Goal: Task Accomplishment & Management: Manage account settings

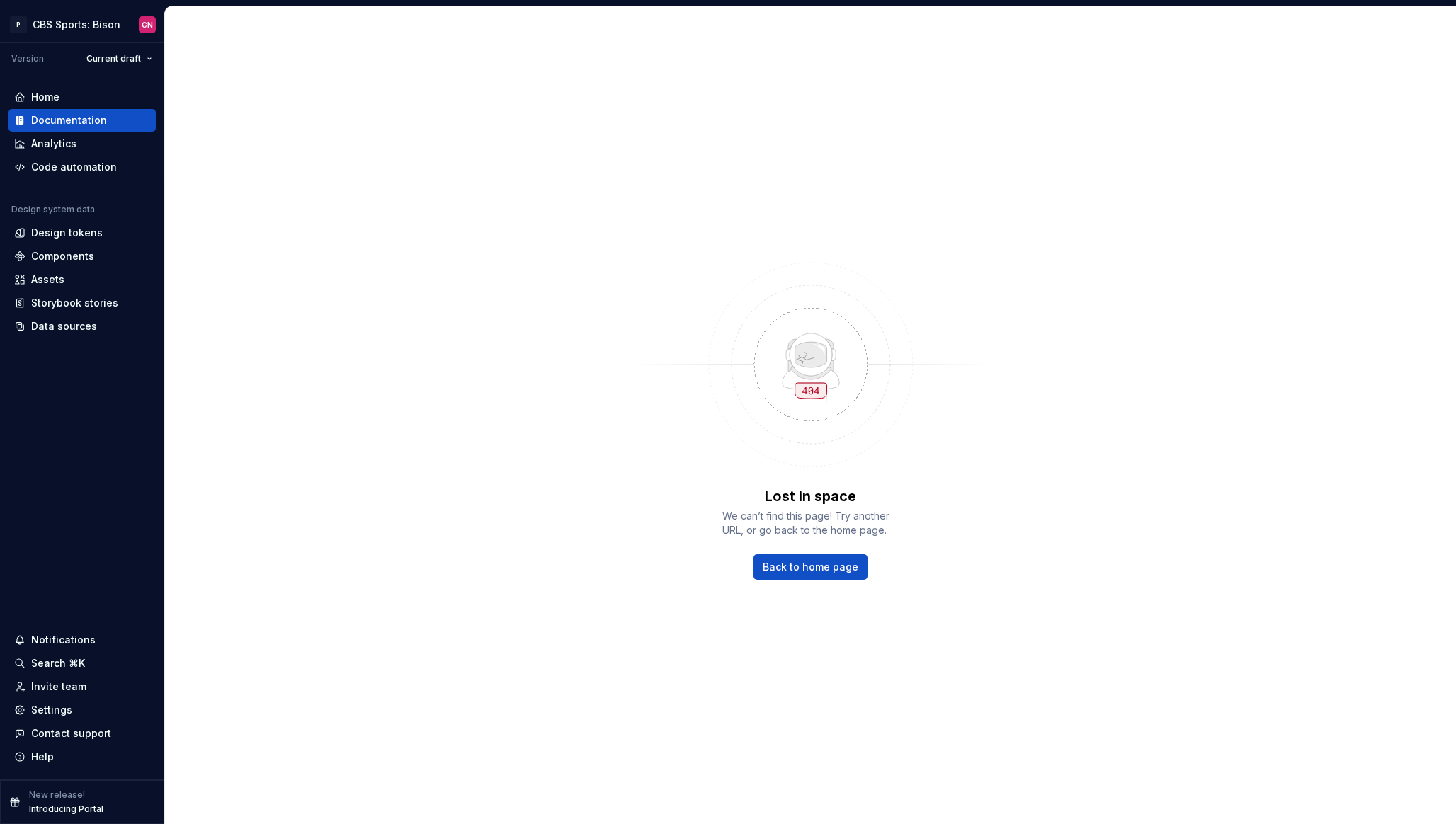
click at [500, 398] on div "Lost in space We can’t find this page! Try another URL, or go back to the home …" at bounding box center [810, 415] width 1291 height 818
click at [72, 162] on div "Code automation" at bounding box center [73, 167] width 86 height 14
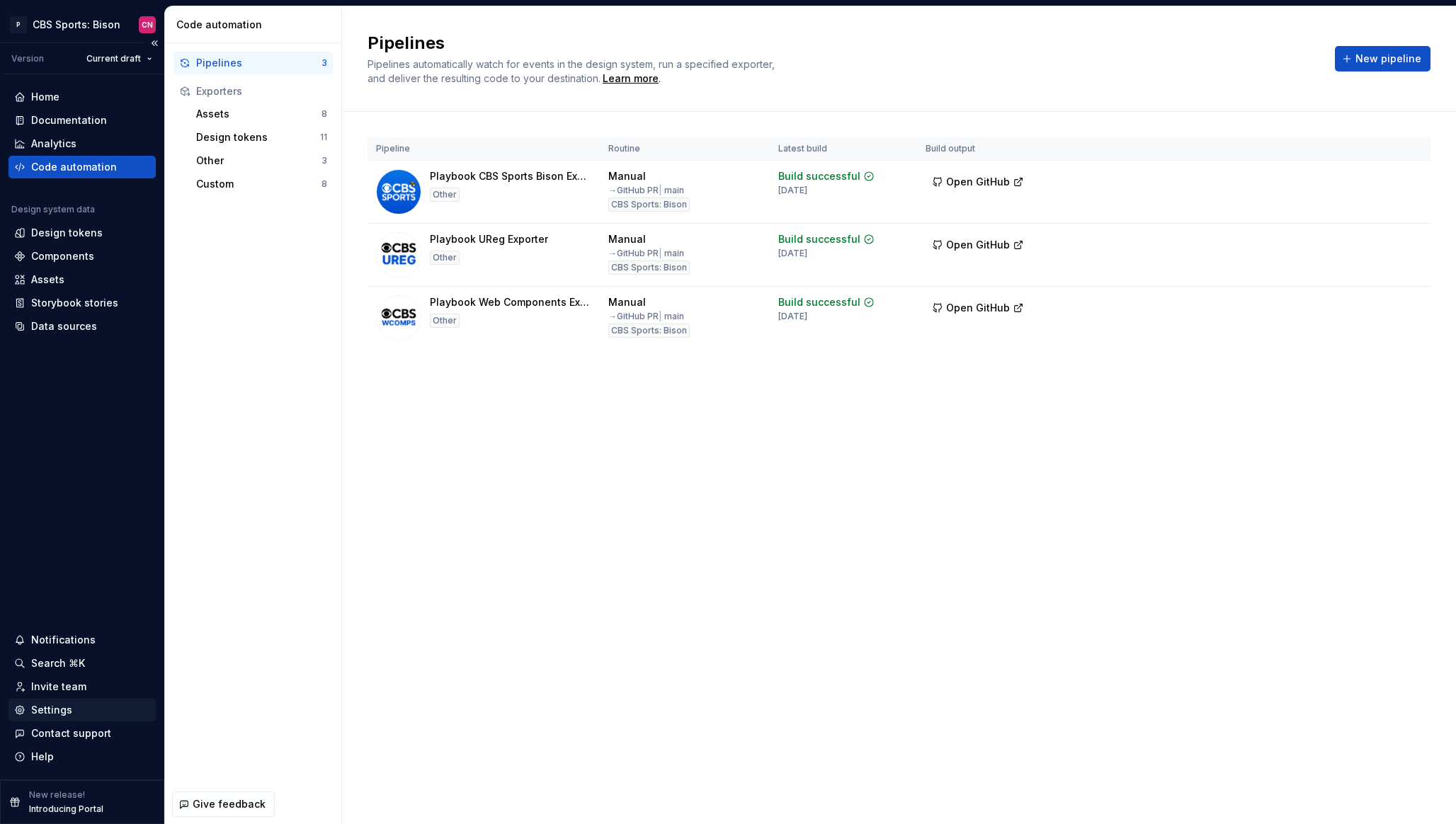
click at [55, 709] on div "Settings" at bounding box center [51, 710] width 41 height 14
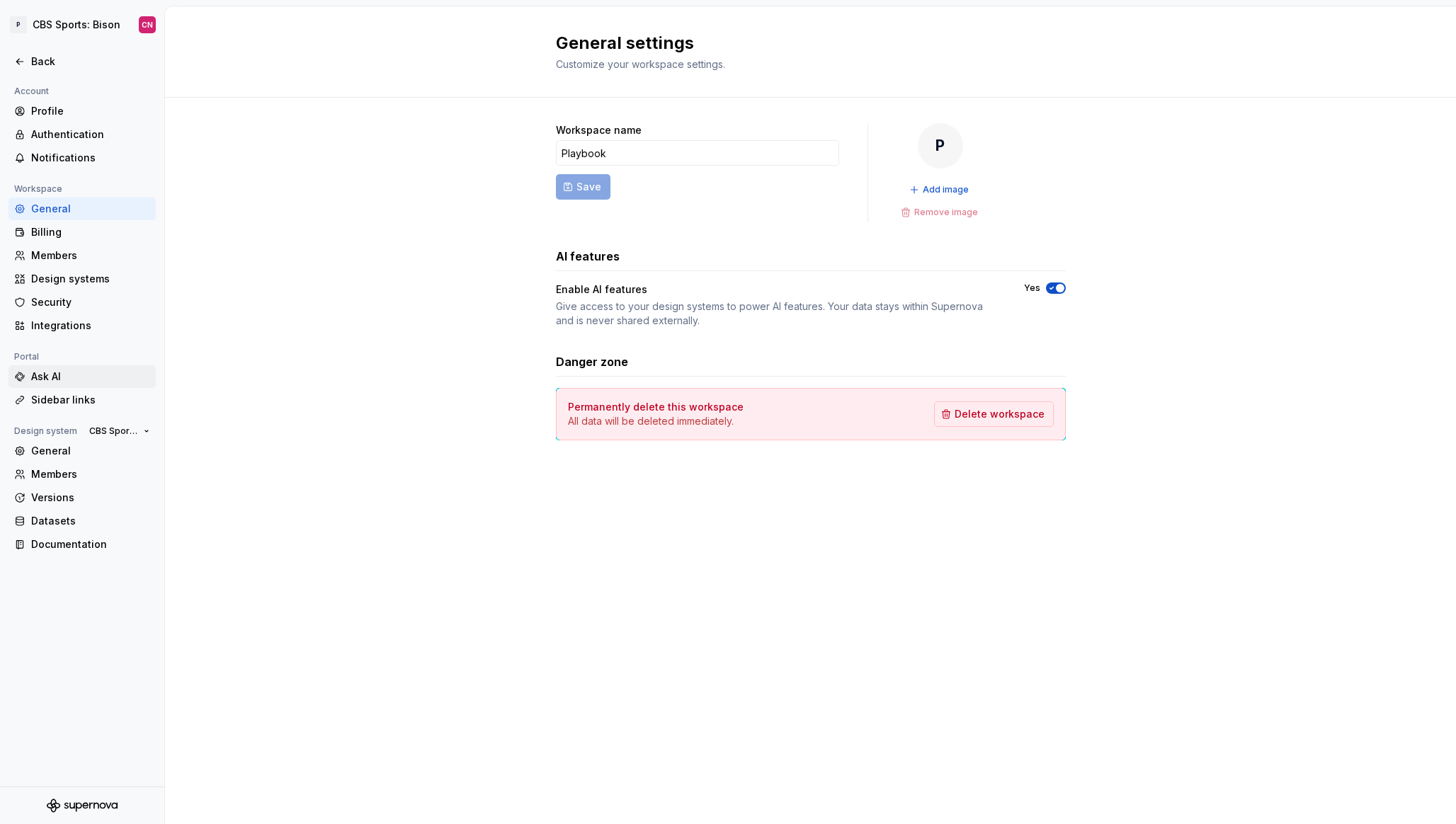
click at [66, 380] on div "Ask AI" at bounding box center [90, 377] width 119 height 14
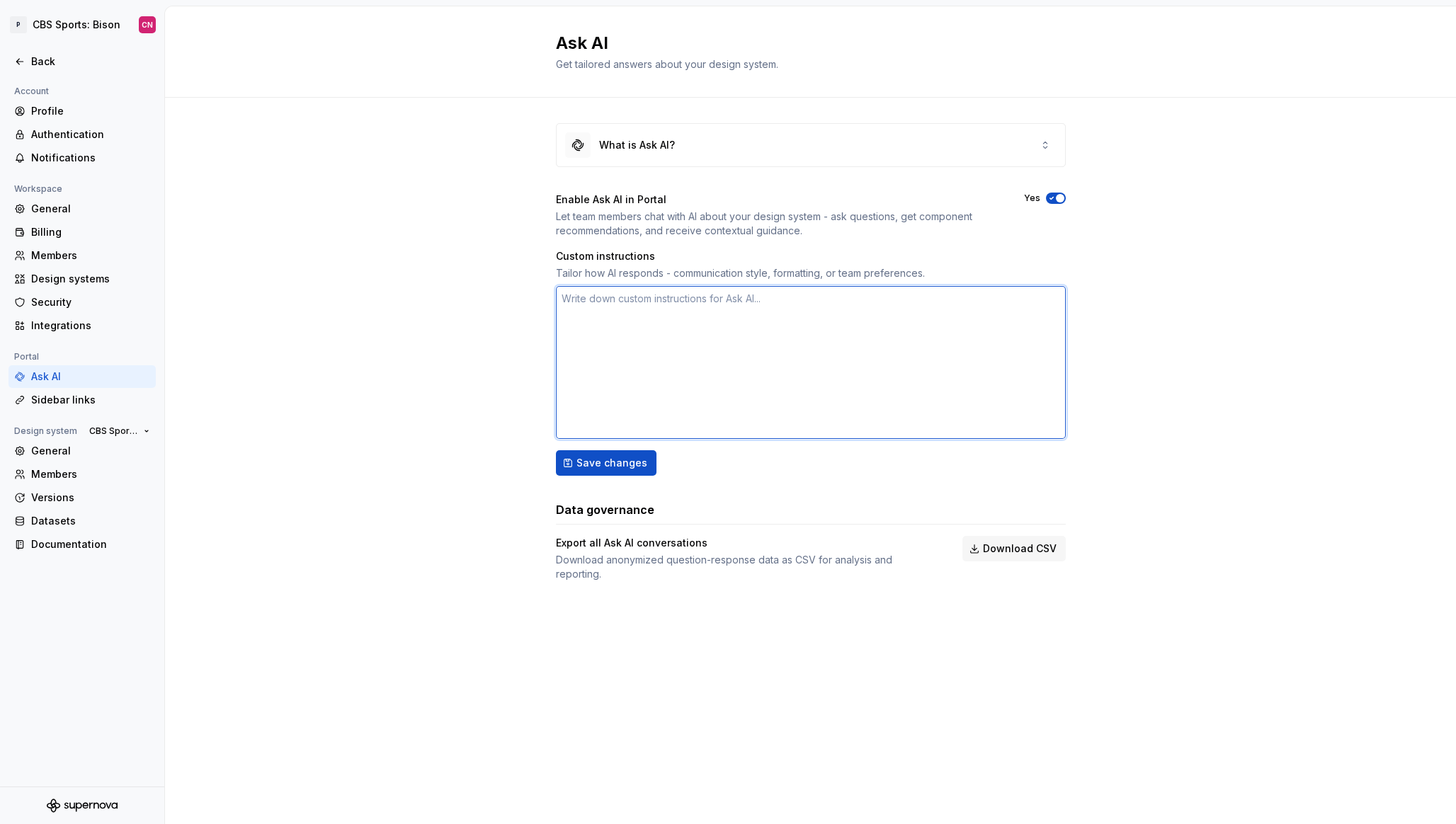
click at [673, 348] on textarea at bounding box center [811, 362] width 510 height 153
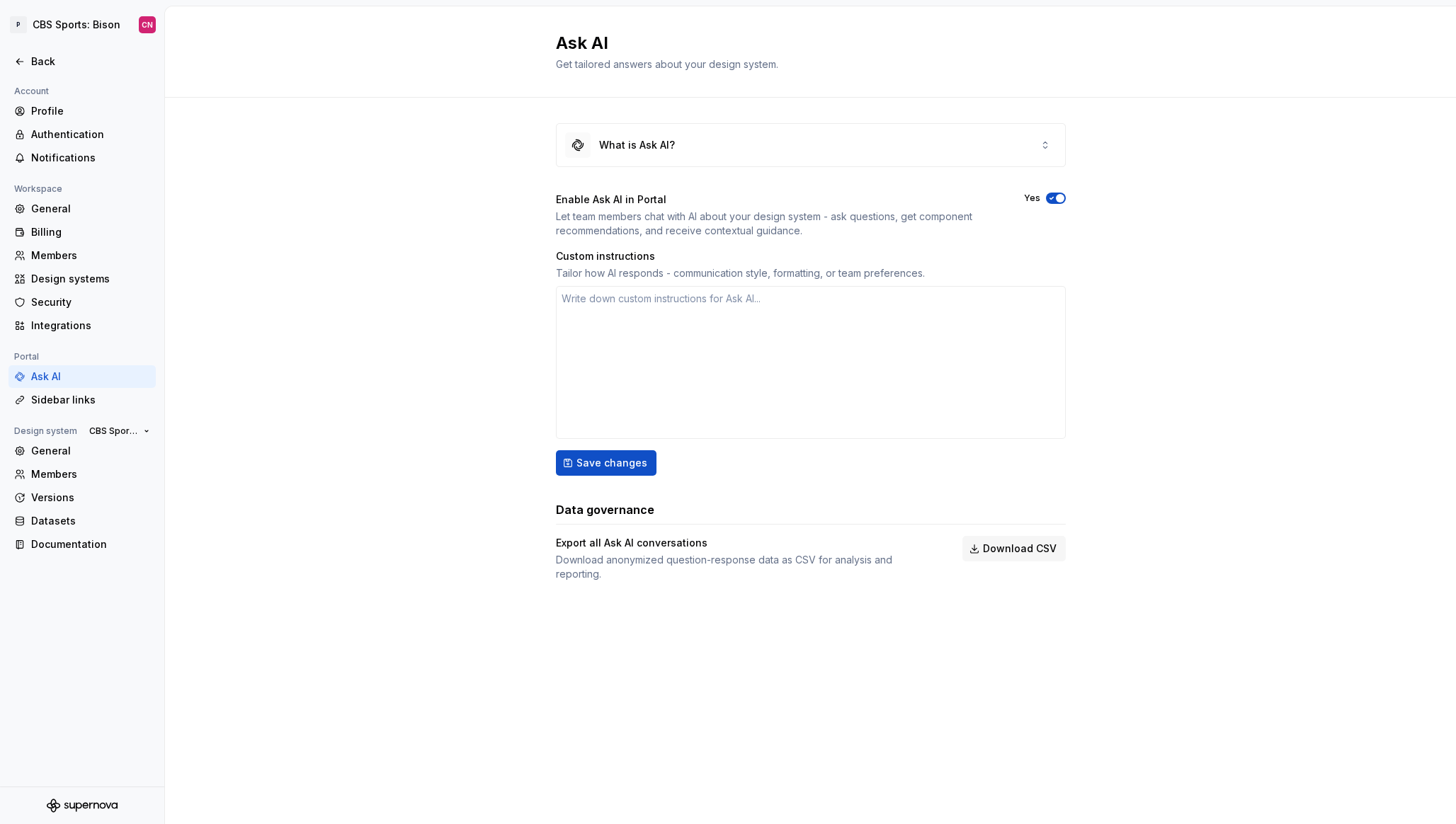
click at [407, 348] on div "What is Ask AI? Enable Ask AI in Portal Let team members chat with AI about you…" at bounding box center [810, 367] width 1291 height 538
click at [25, 59] on div "Back" at bounding box center [82, 62] width 136 height 14
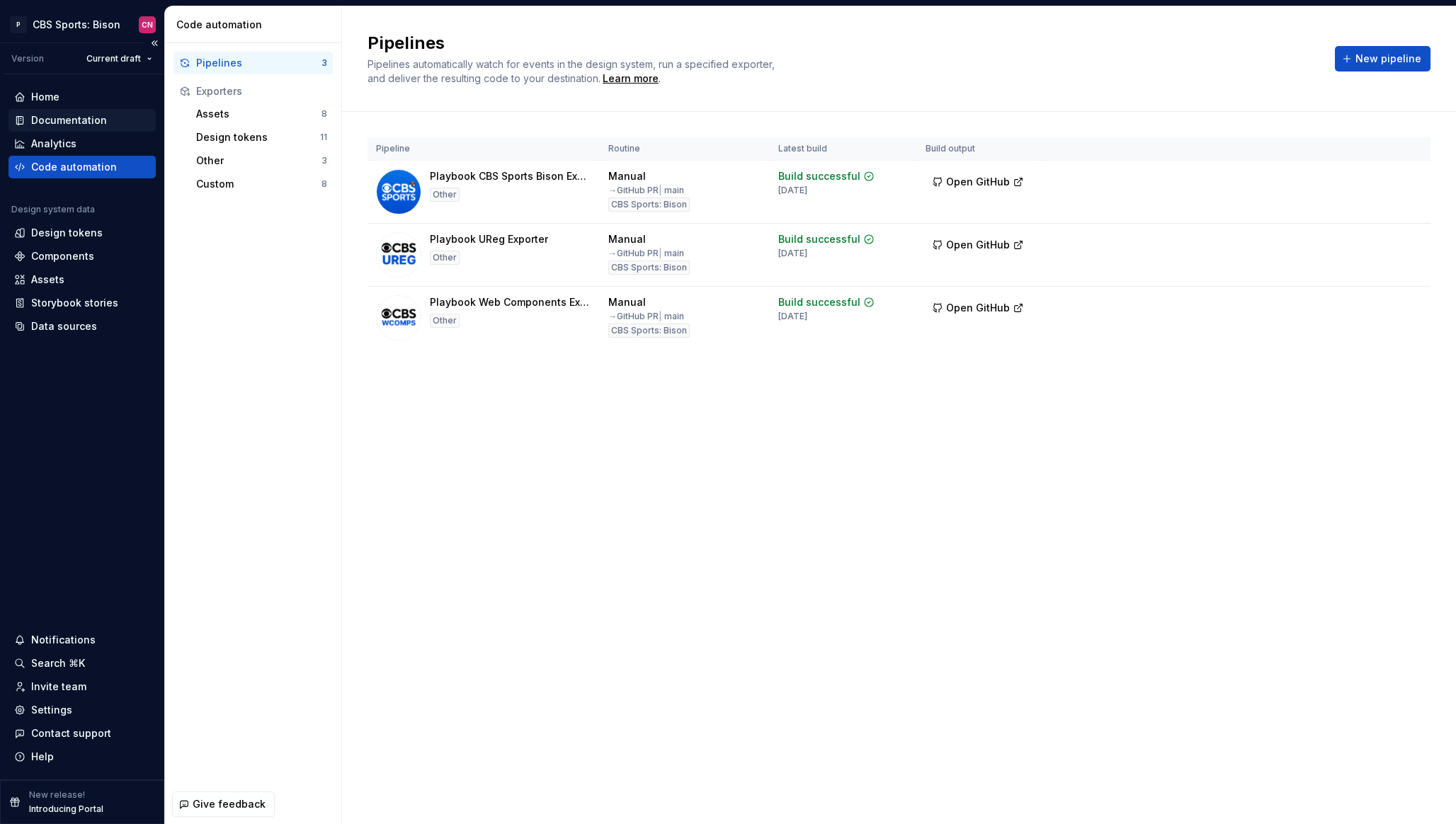
click at [61, 123] on div "Documentation" at bounding box center [69, 120] width 75 height 14
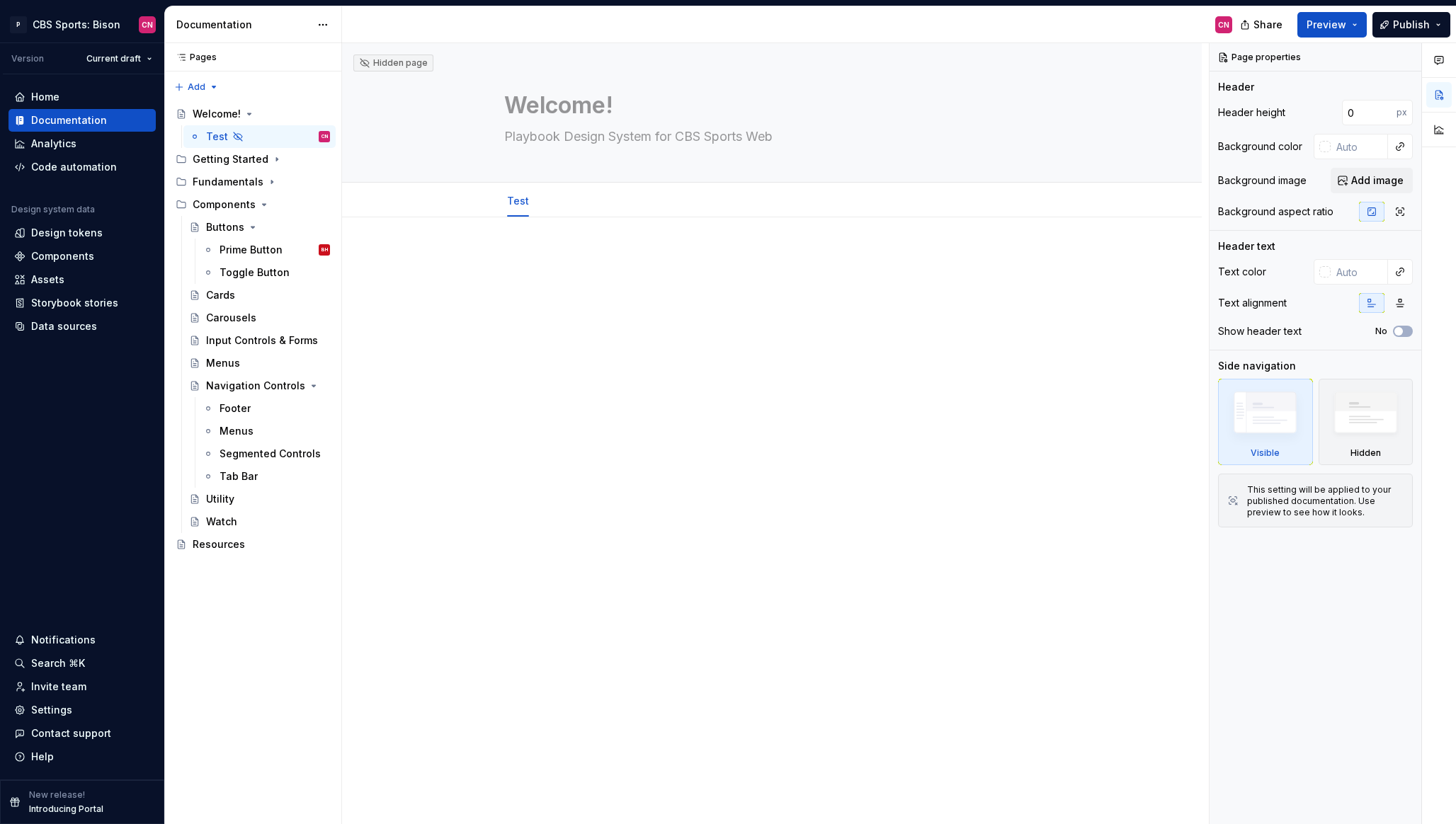
click at [981, 222] on div at bounding box center [772, 393] width 860 height 352
click at [55, 712] on div "Settings" at bounding box center [51, 710] width 41 height 14
click at [42, 709] on div "Settings" at bounding box center [51, 710] width 41 height 14
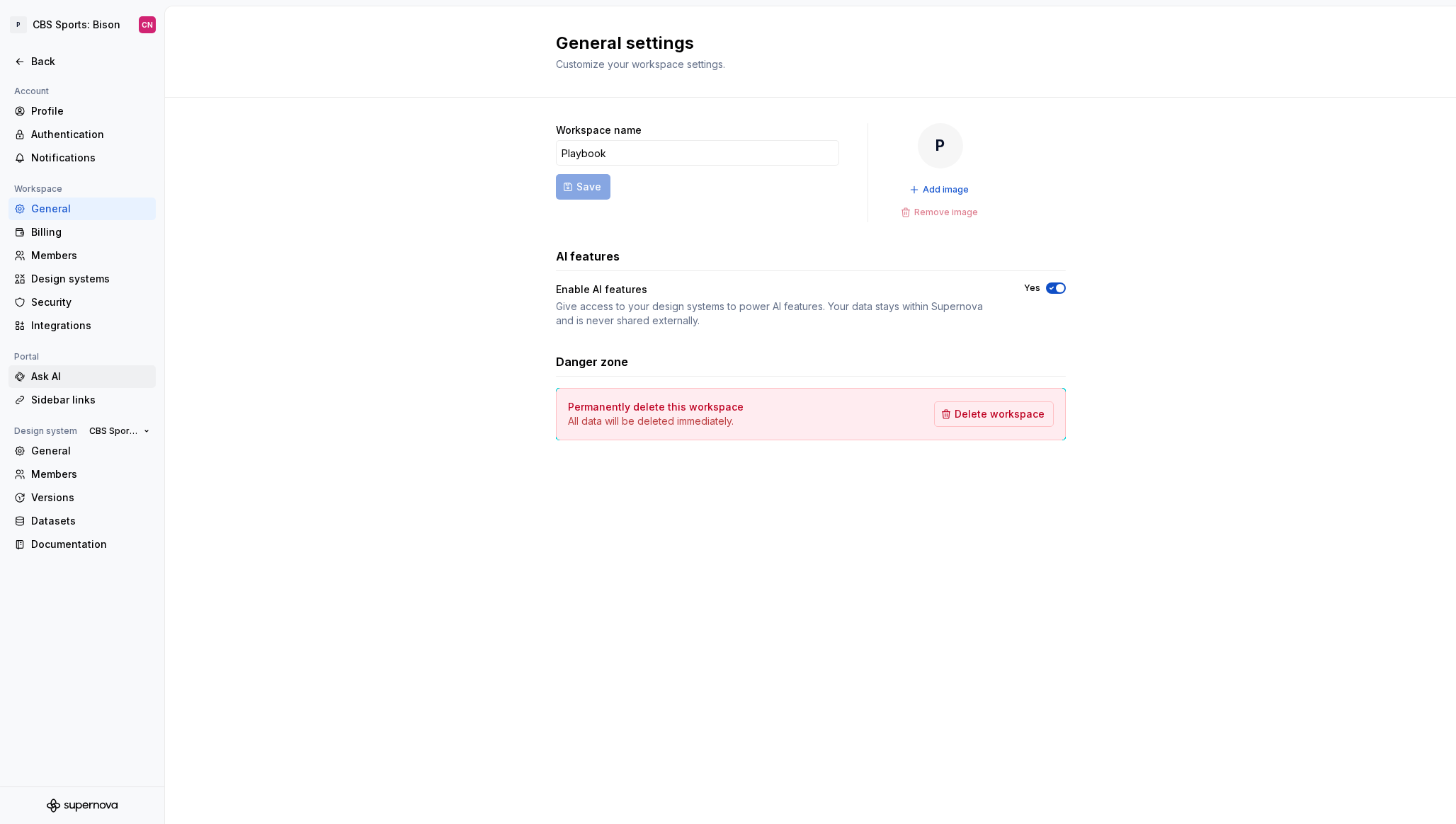
click at [62, 378] on div "Ask AI" at bounding box center [90, 377] width 119 height 14
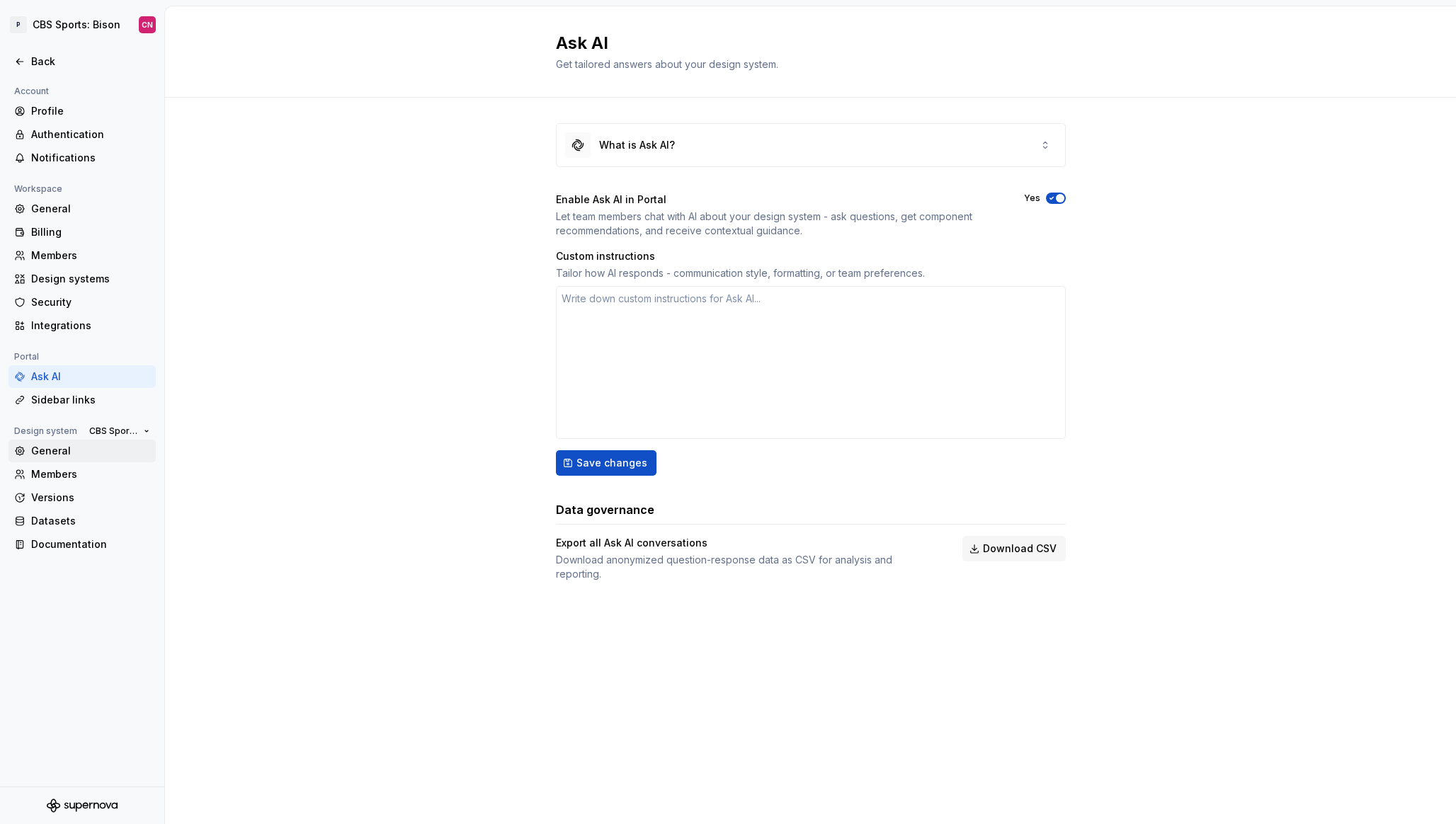
click at [58, 452] on div "General" at bounding box center [90, 451] width 119 height 14
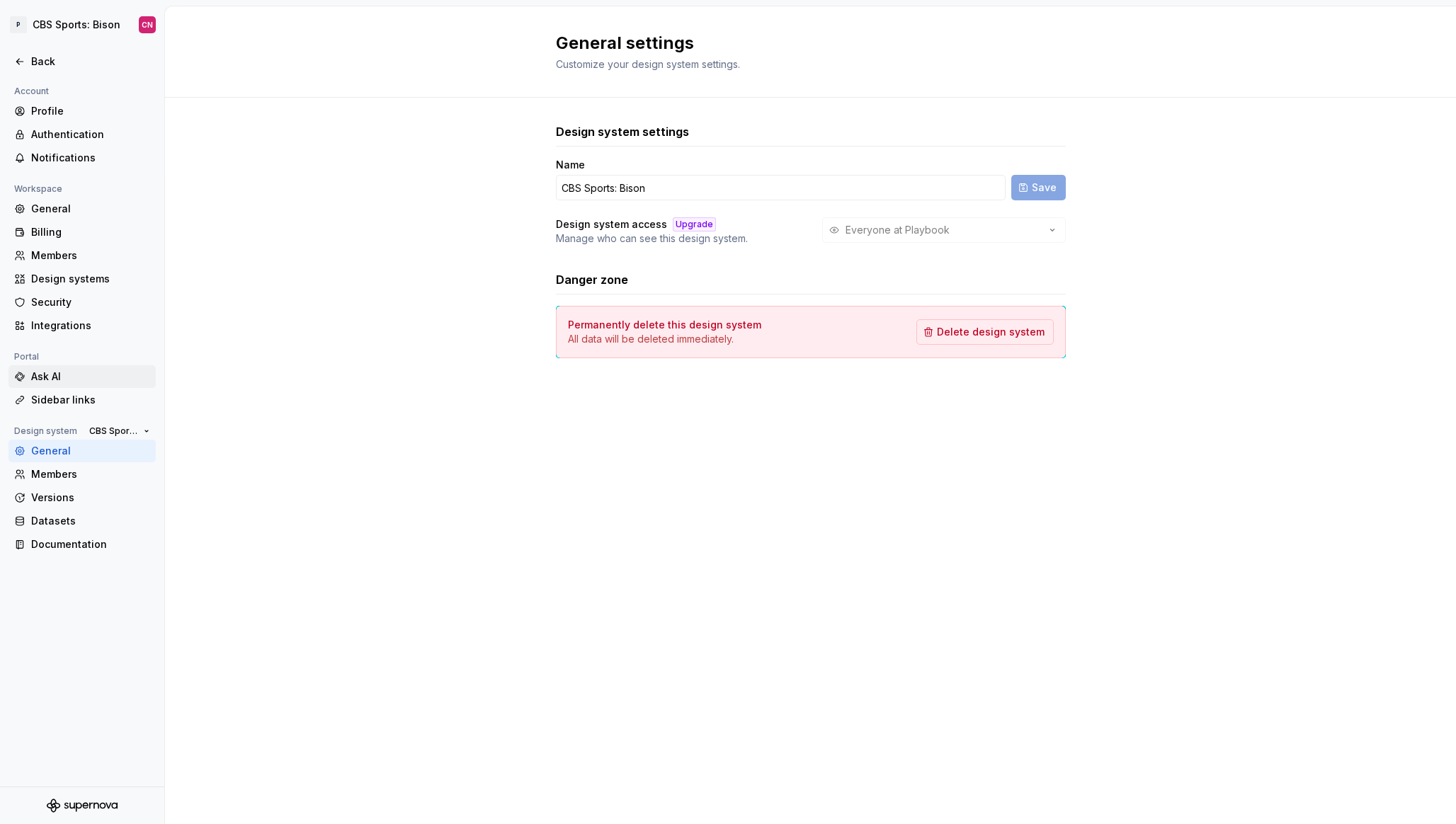
click at [62, 380] on div "Ask AI" at bounding box center [90, 377] width 119 height 14
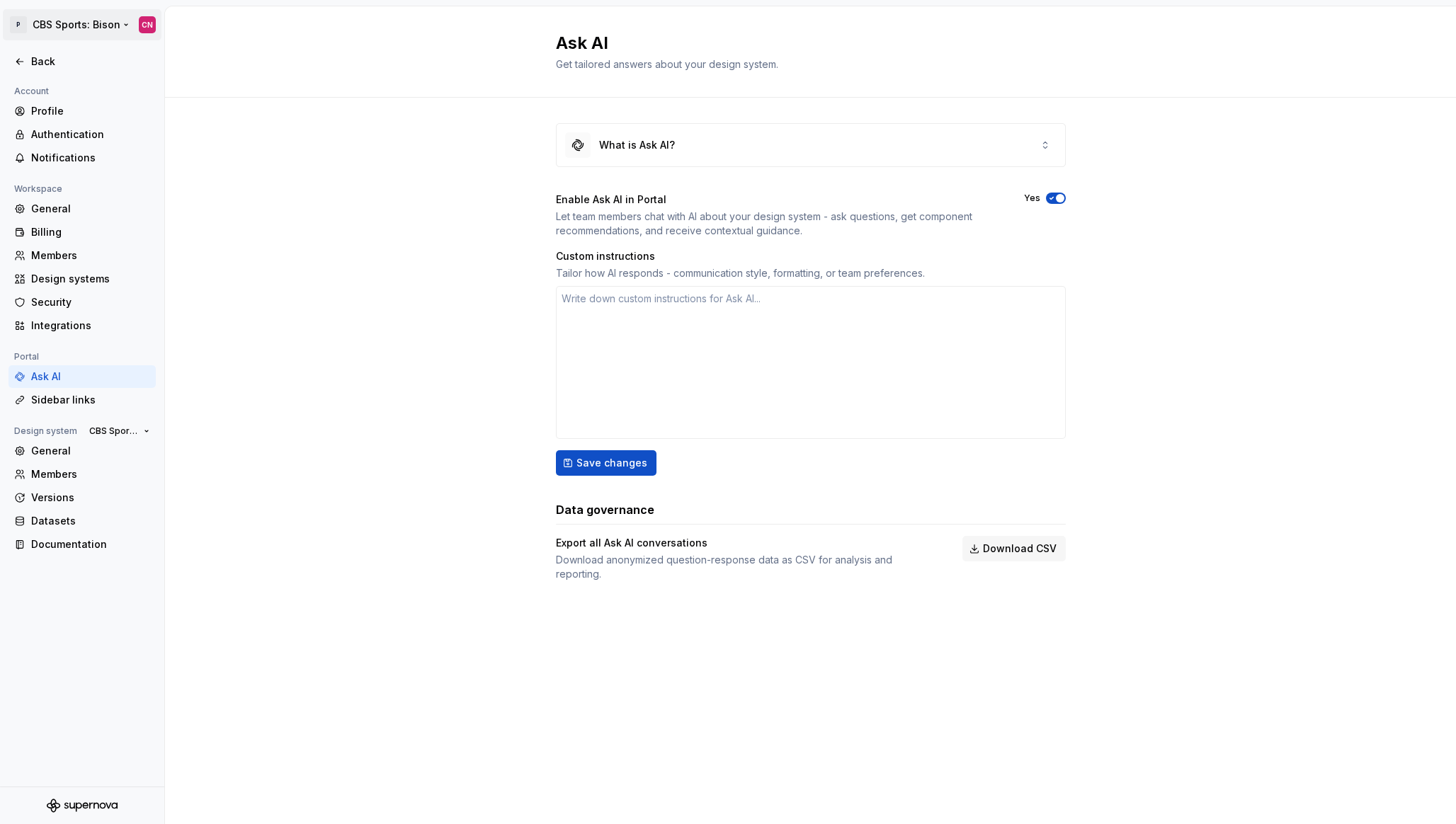
click at [34, 28] on html "P CBS Sports: Bison CN Back Account Profile Authentication Notifications Worksp…" at bounding box center [728, 412] width 1456 height 824
click at [304, 121] on html "P CBS Sports: Bison CN Back Account Profile Authentication Notifications Worksp…" at bounding box center [728, 412] width 1456 height 824
click at [44, 57] on div "Back" at bounding box center [90, 62] width 119 height 14
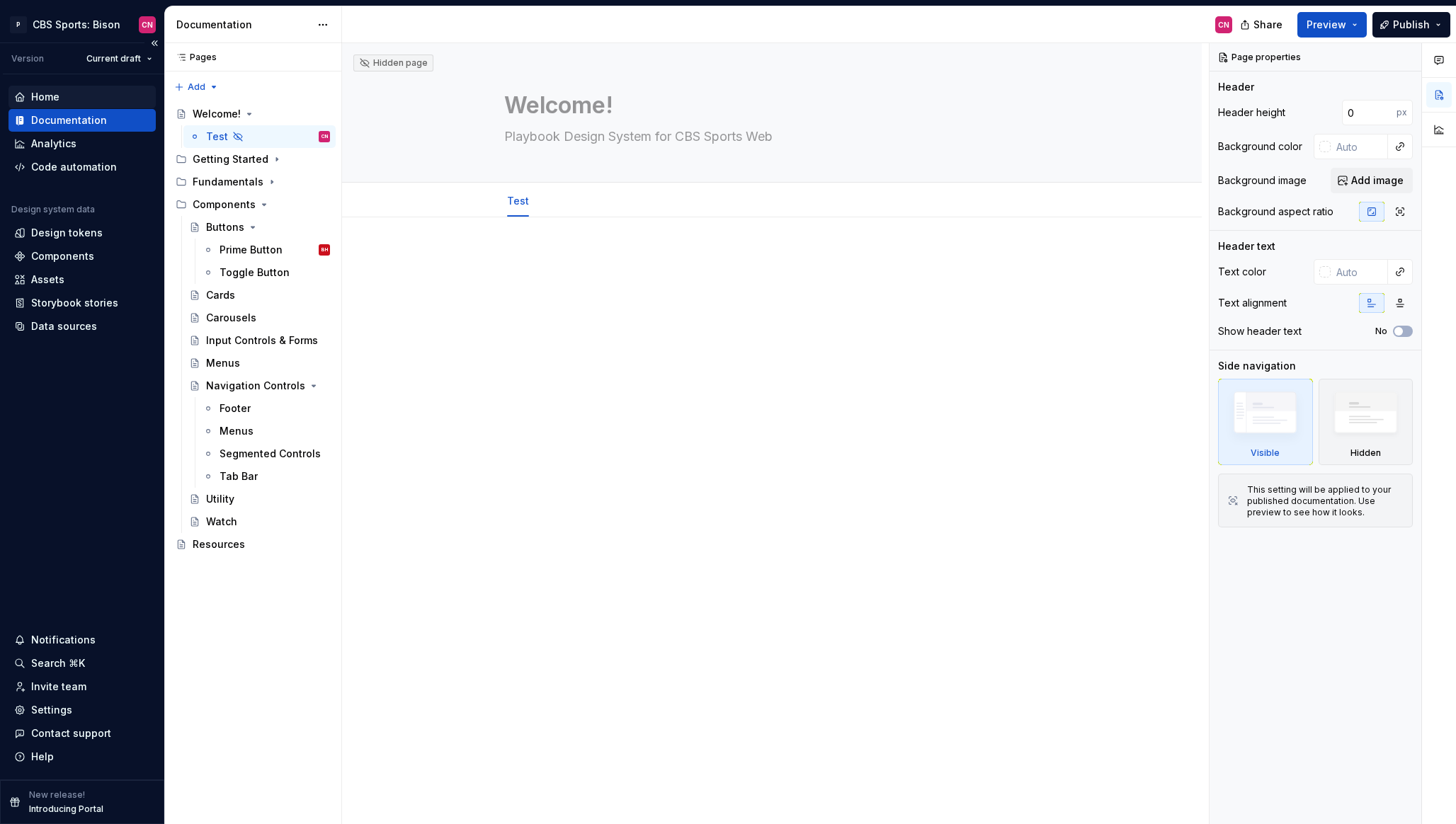
click at [55, 99] on div "Home" at bounding box center [45, 97] width 29 height 14
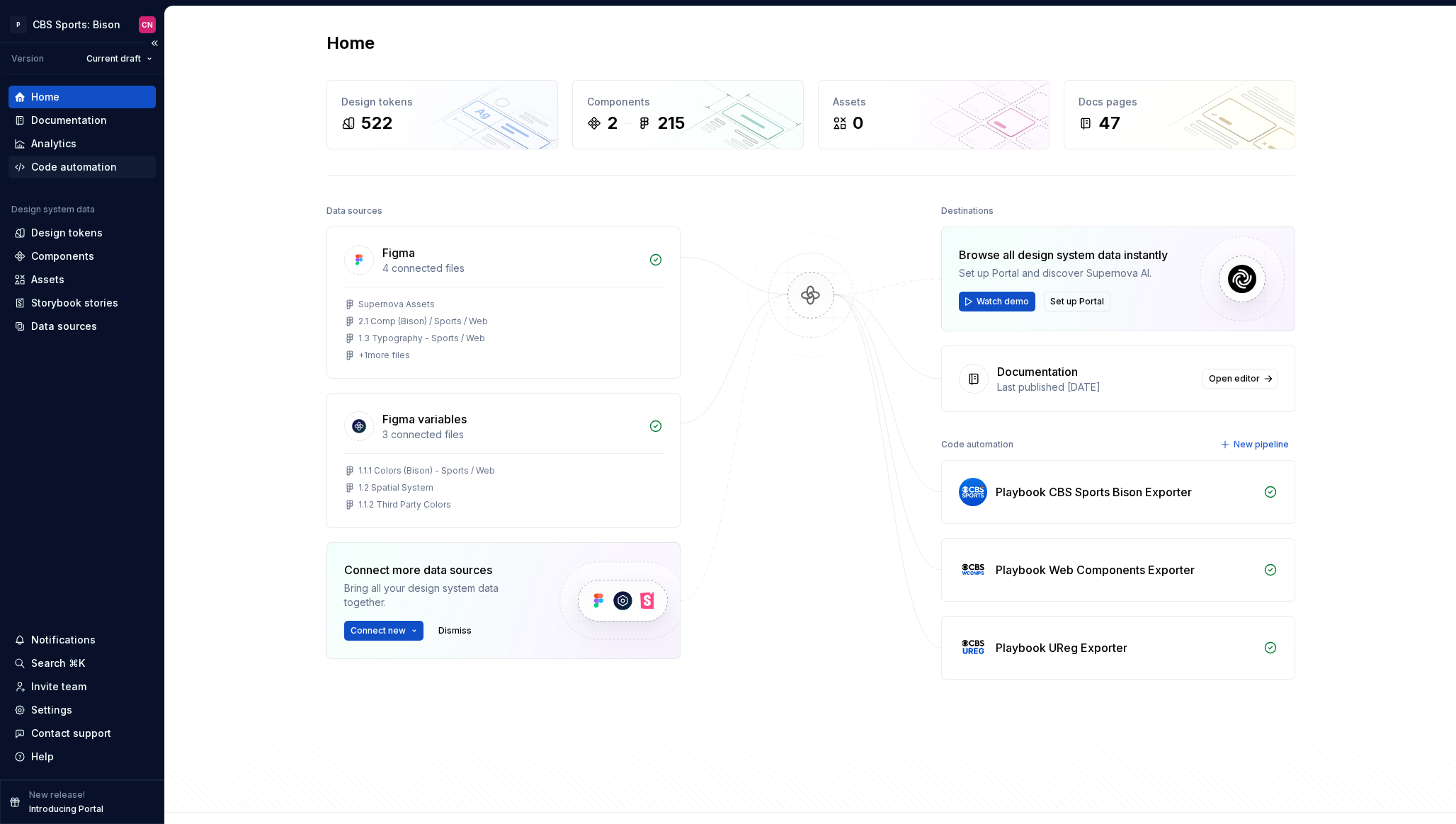
click at [69, 165] on div "Code automation" at bounding box center [73, 167] width 86 height 14
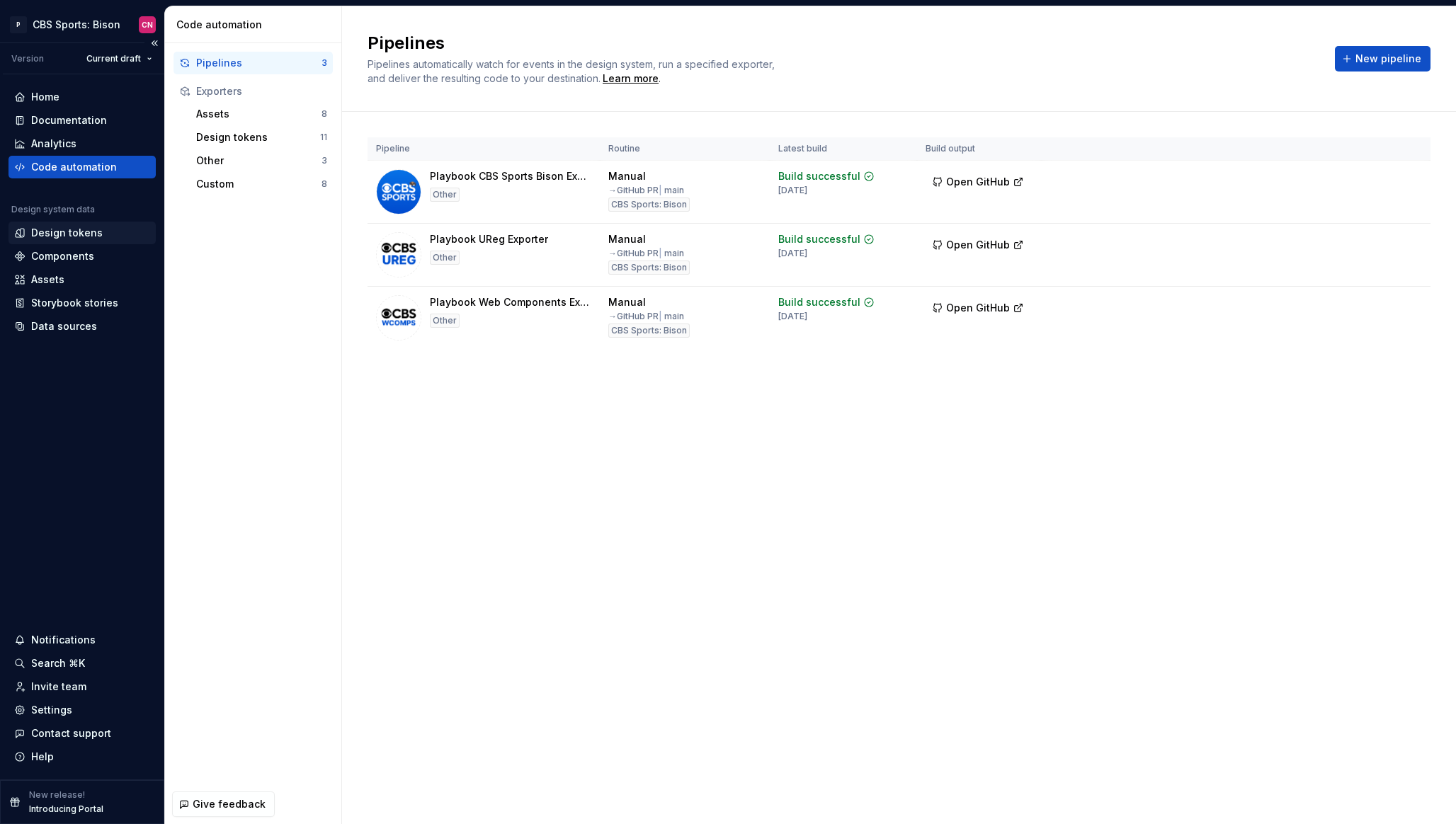
click at [61, 226] on div "Design tokens" at bounding box center [66, 233] width 72 height 14
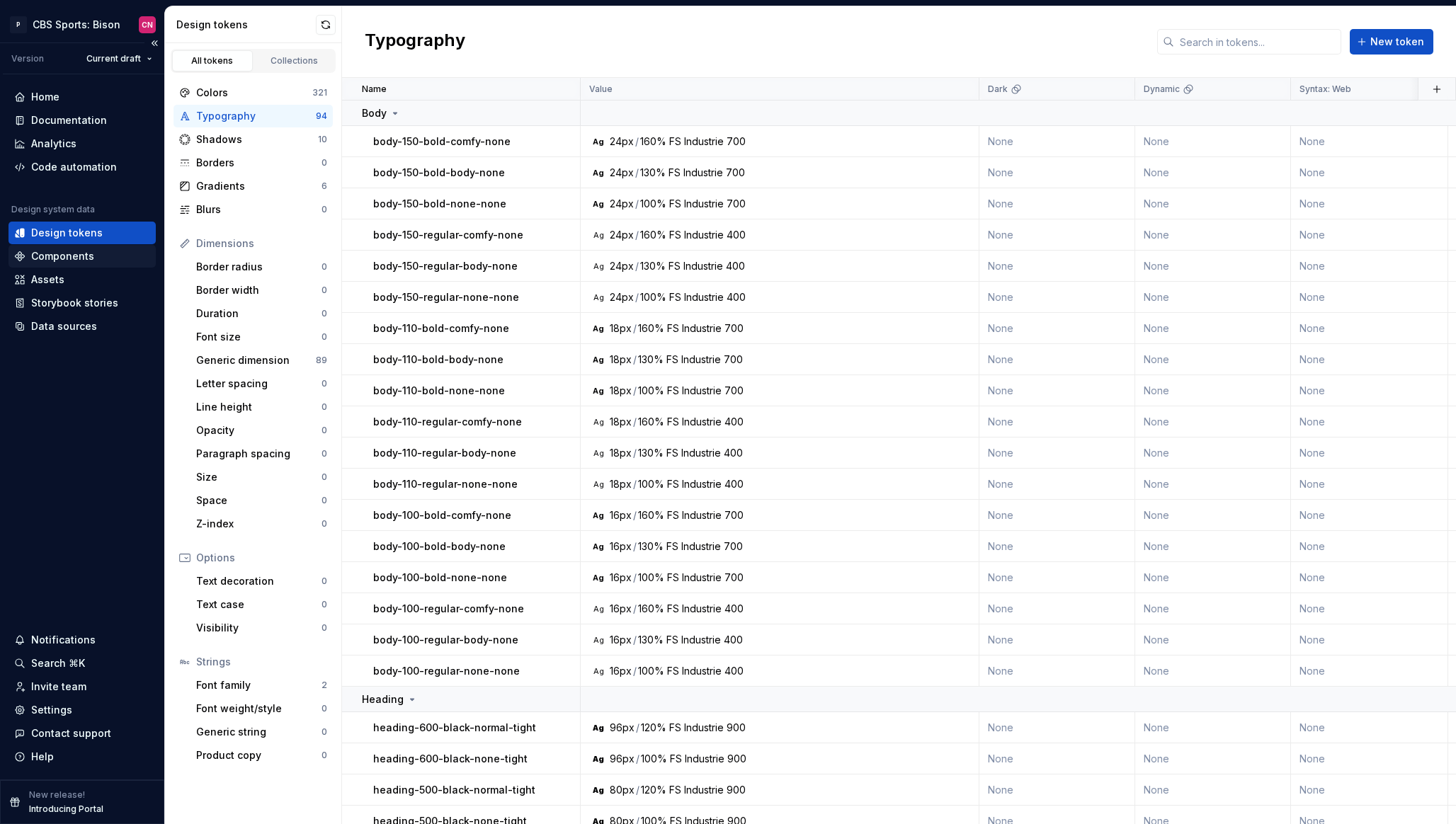
click at [85, 259] on div "Components" at bounding box center [62, 256] width 63 height 14
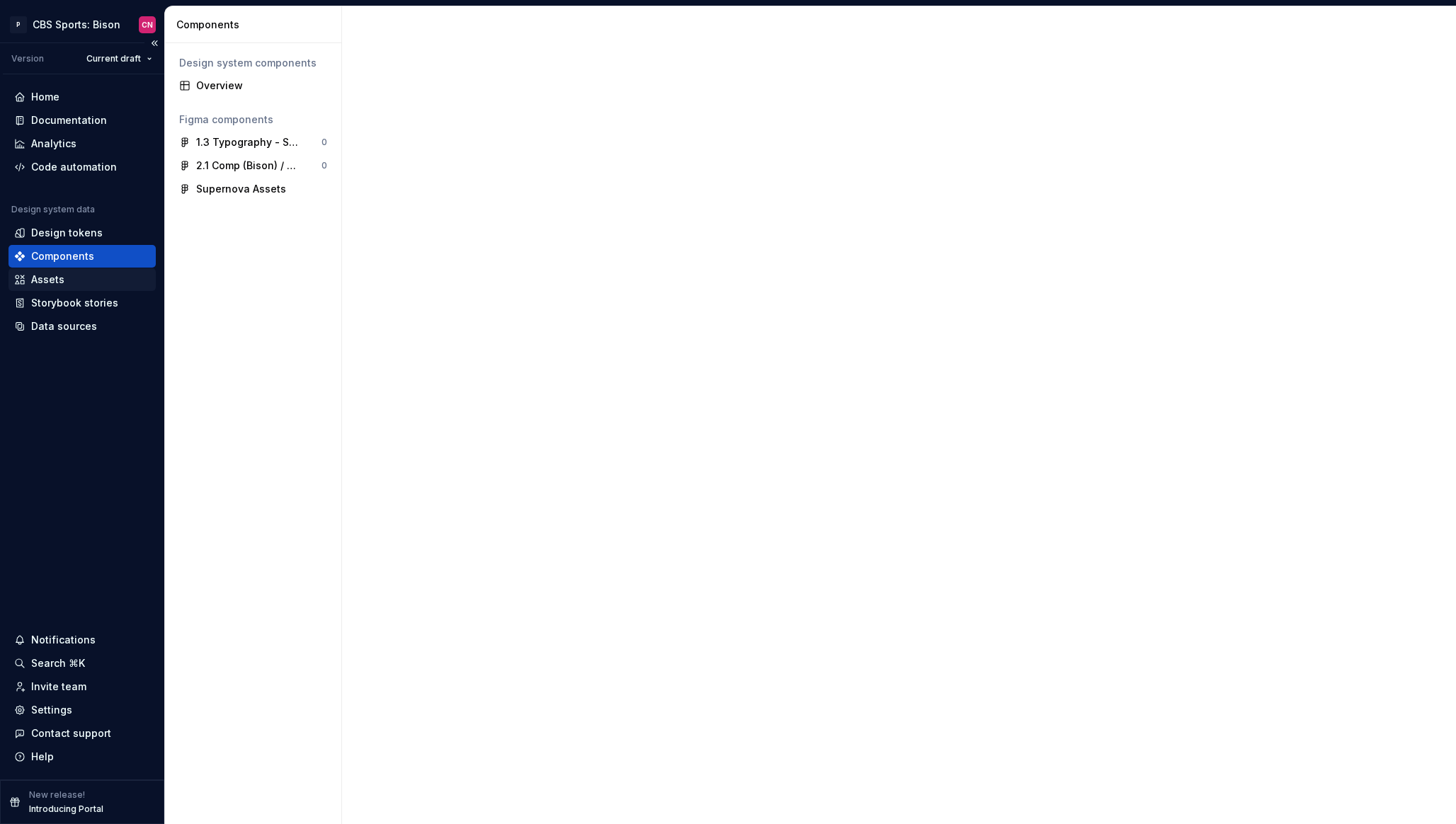
click at [72, 289] on div "Assets" at bounding box center [82, 279] width 147 height 22
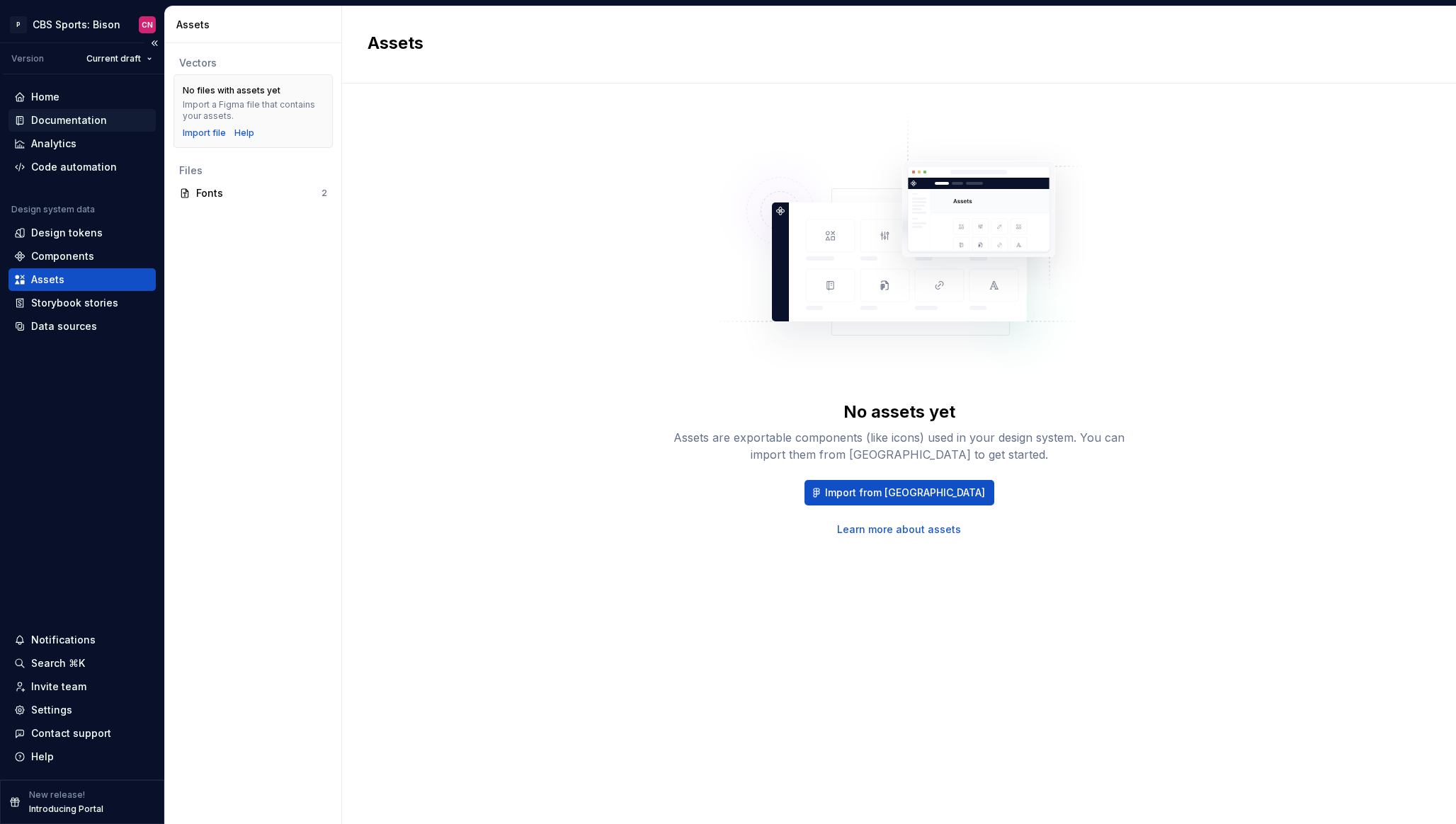
click at [69, 117] on div "Documentation" at bounding box center [69, 120] width 75 height 14
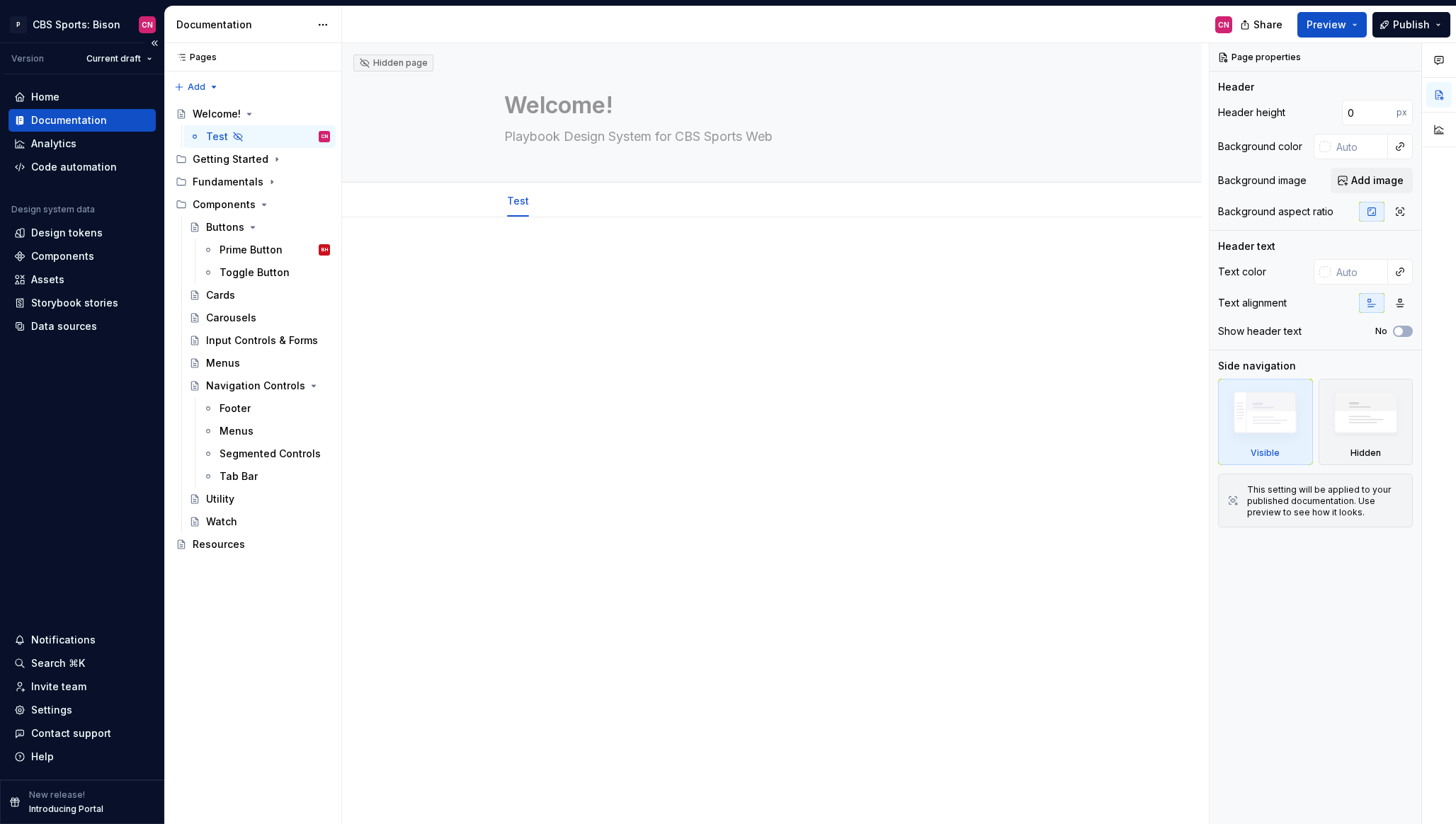
click at [65, 810] on p "Introducing Portal" at bounding box center [66, 809] width 75 height 12
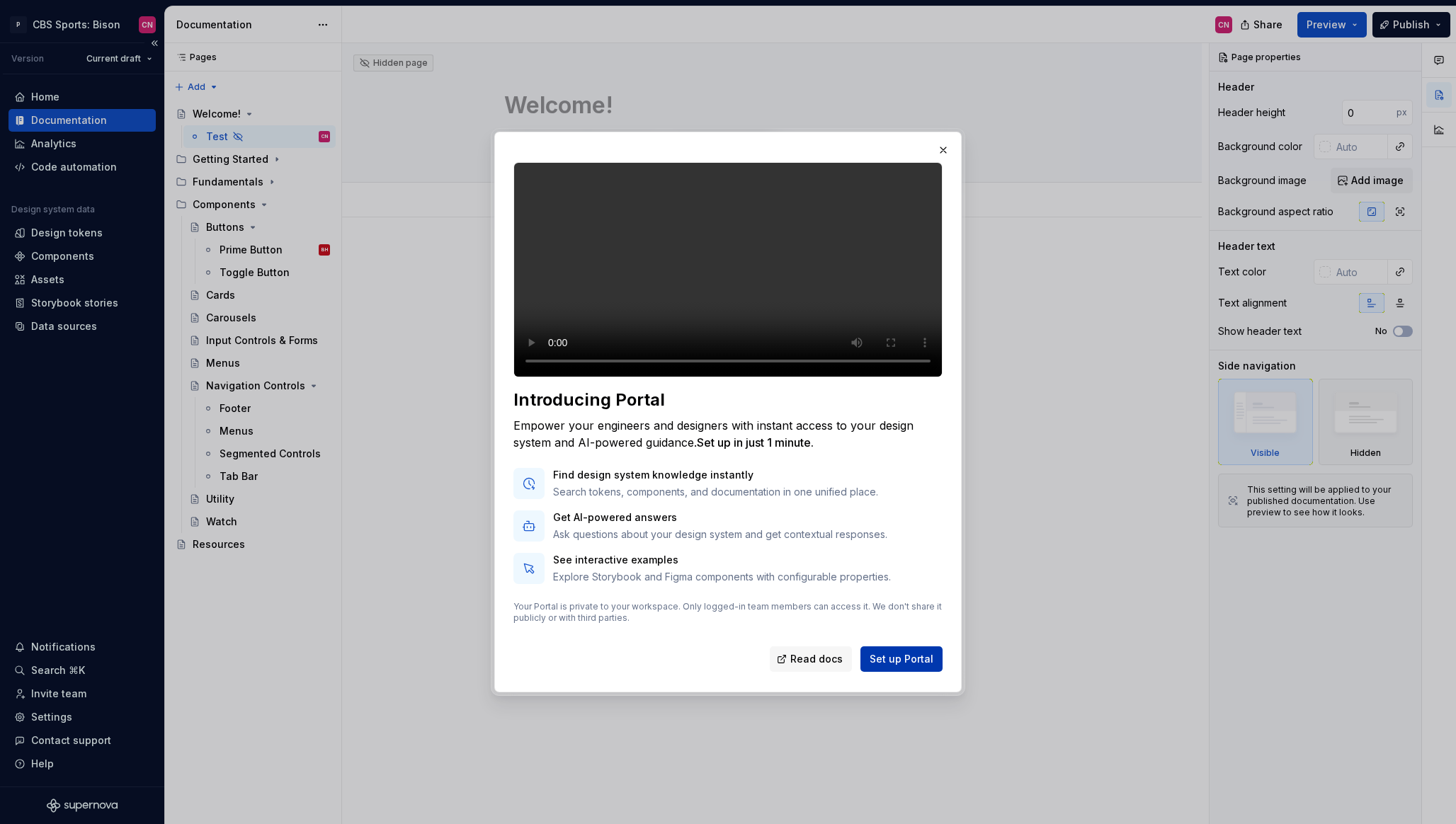
click at [896, 666] on span "Set up Portal" at bounding box center [901, 659] width 64 height 14
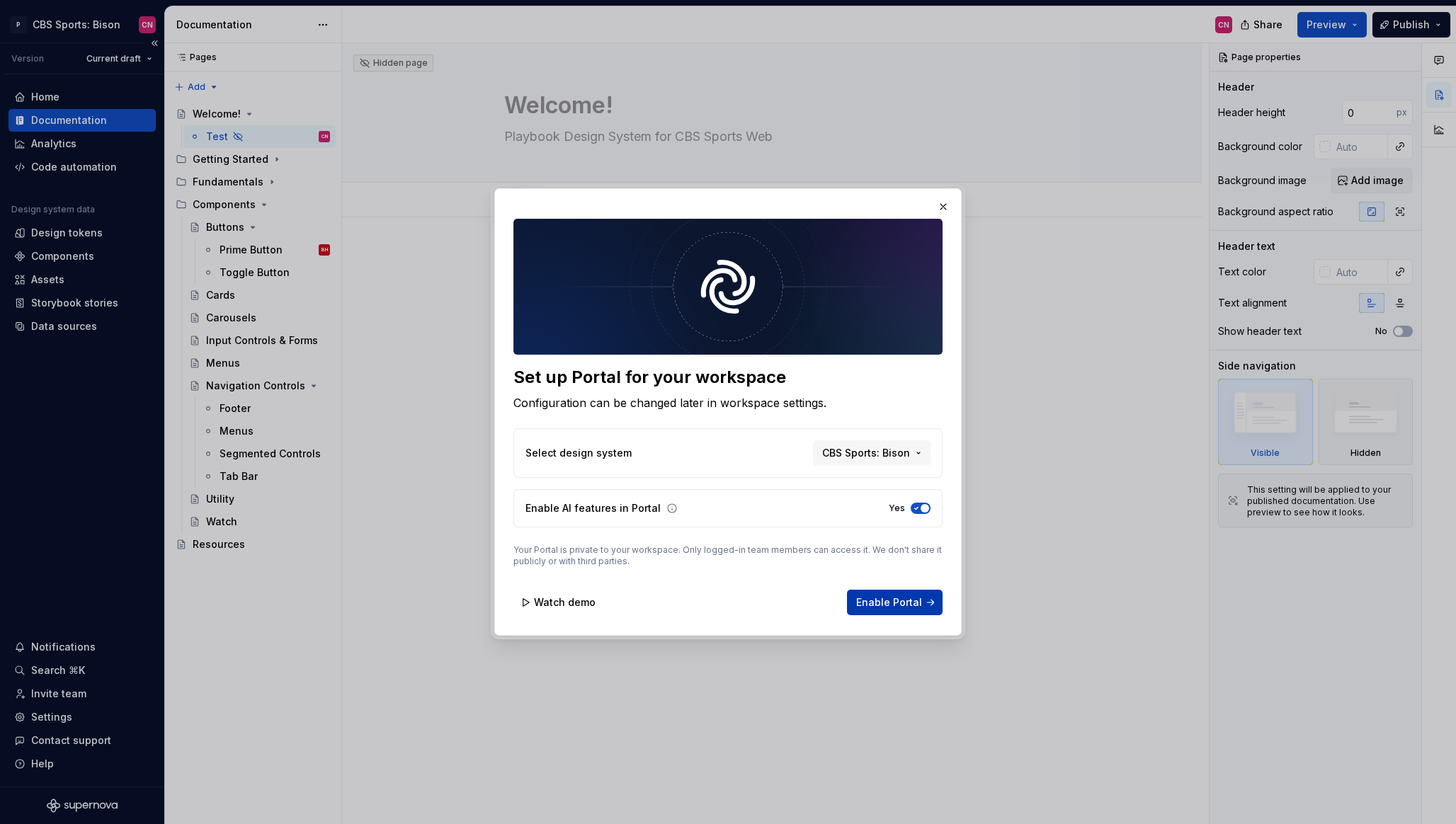
click at [881, 600] on span "Enable Portal" at bounding box center [890, 602] width 66 height 14
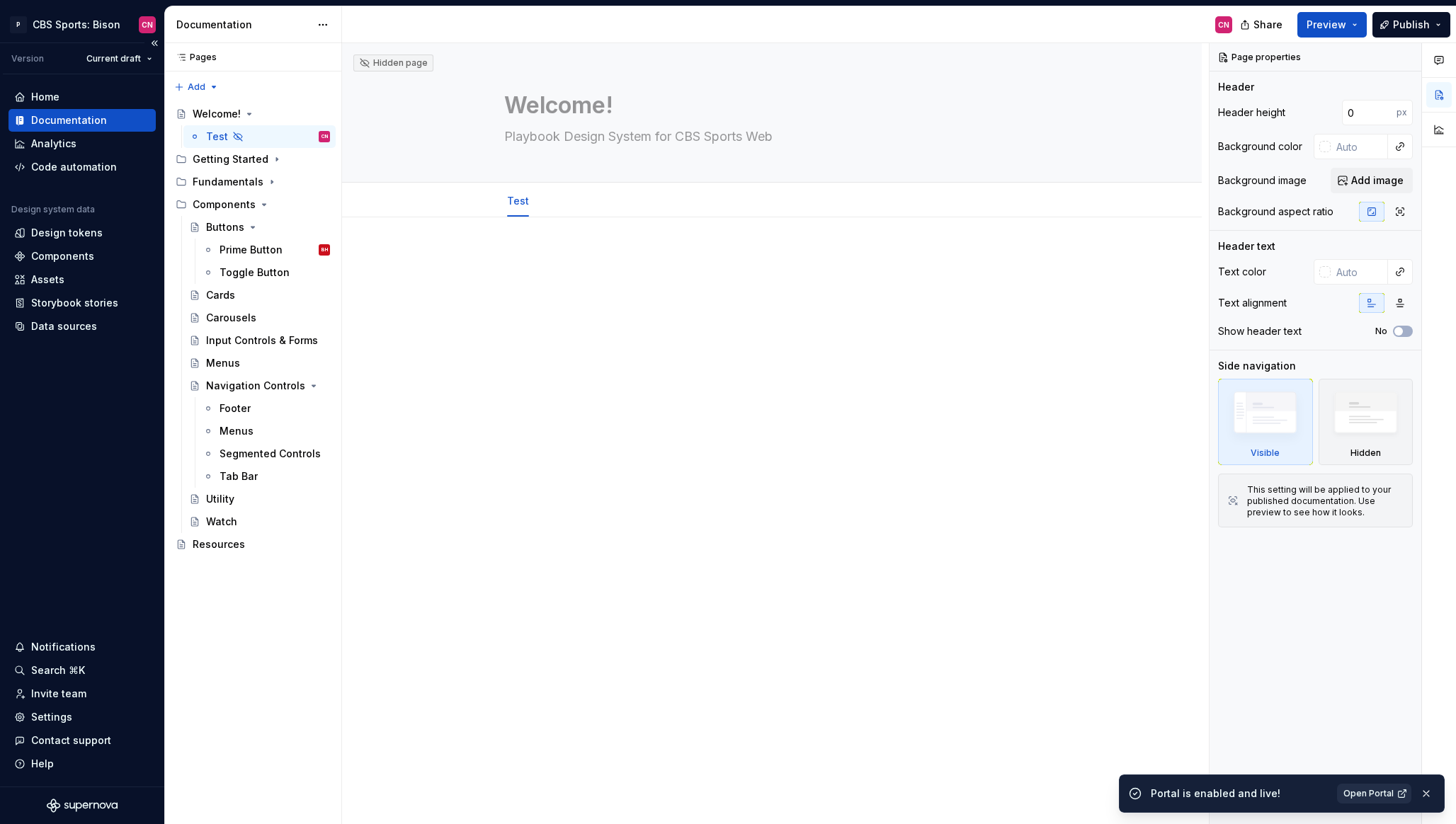
click at [1394, 793] on link "Open Portal" at bounding box center [1374, 794] width 75 height 20
click at [1335, 28] on span "Preview" at bounding box center [1326, 25] width 39 height 14
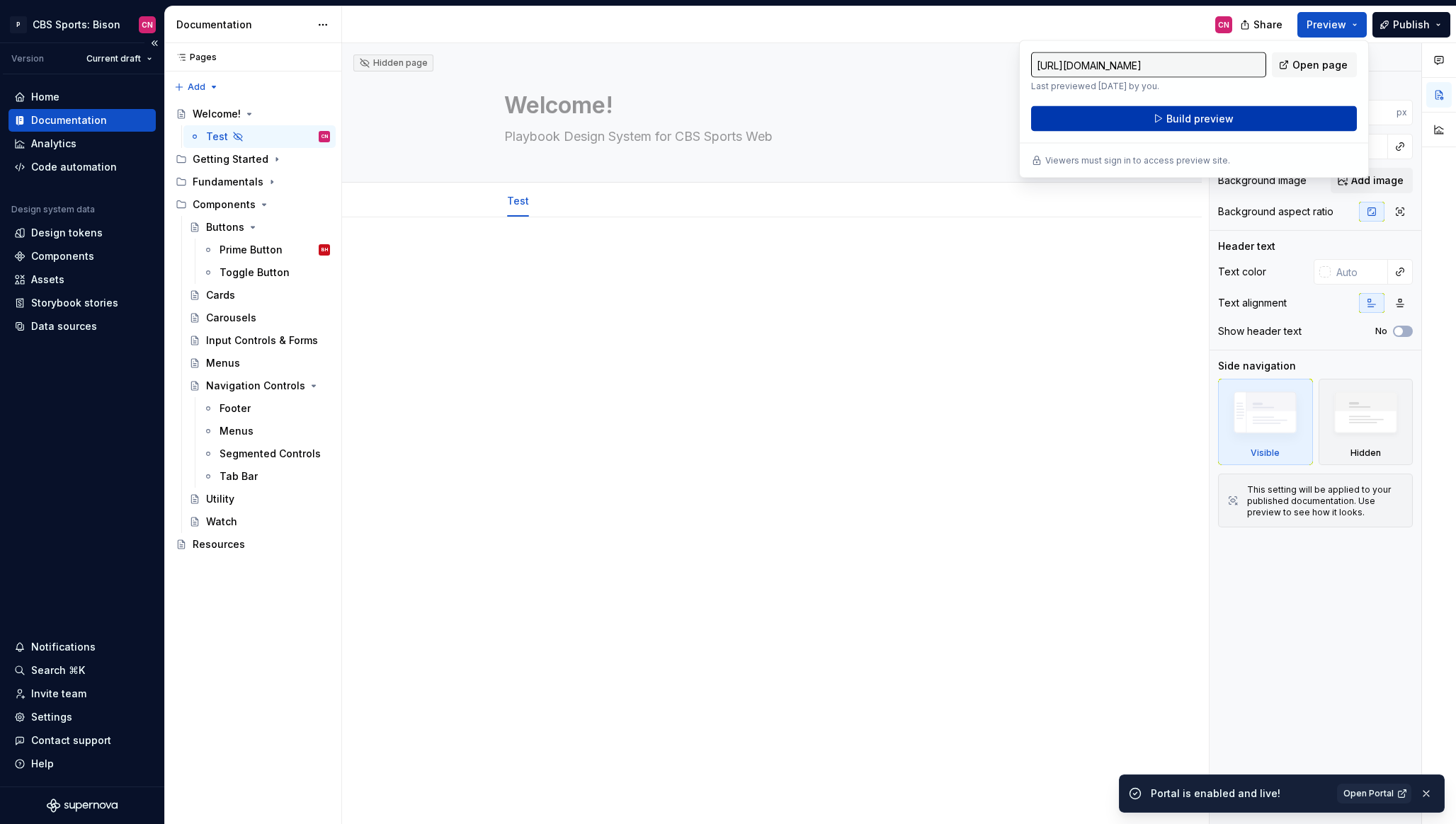
click at [1195, 125] on span "Build preview" at bounding box center [1199, 119] width 67 height 14
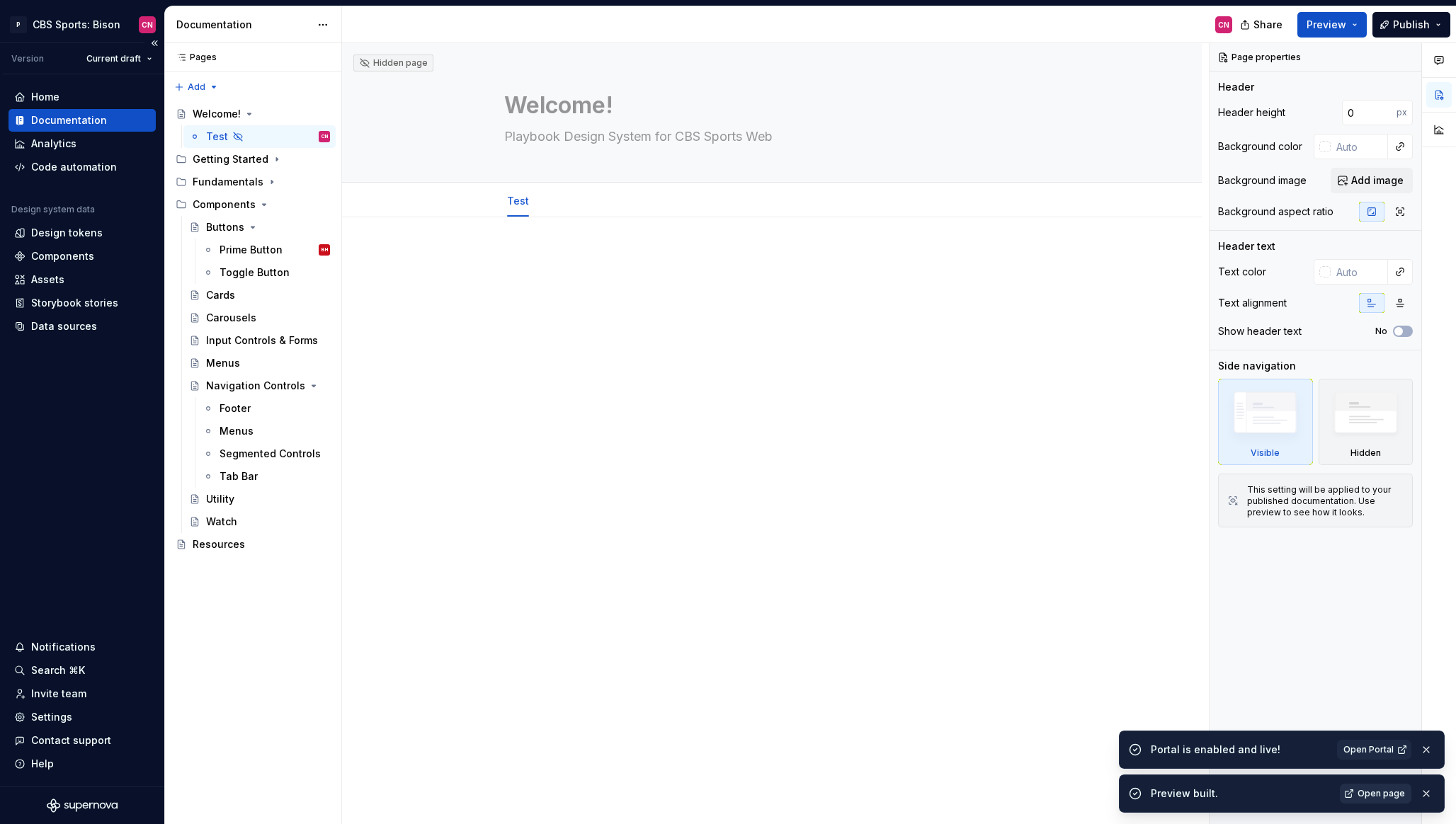
click at [1368, 793] on span "Open page" at bounding box center [1382, 793] width 48 height 12
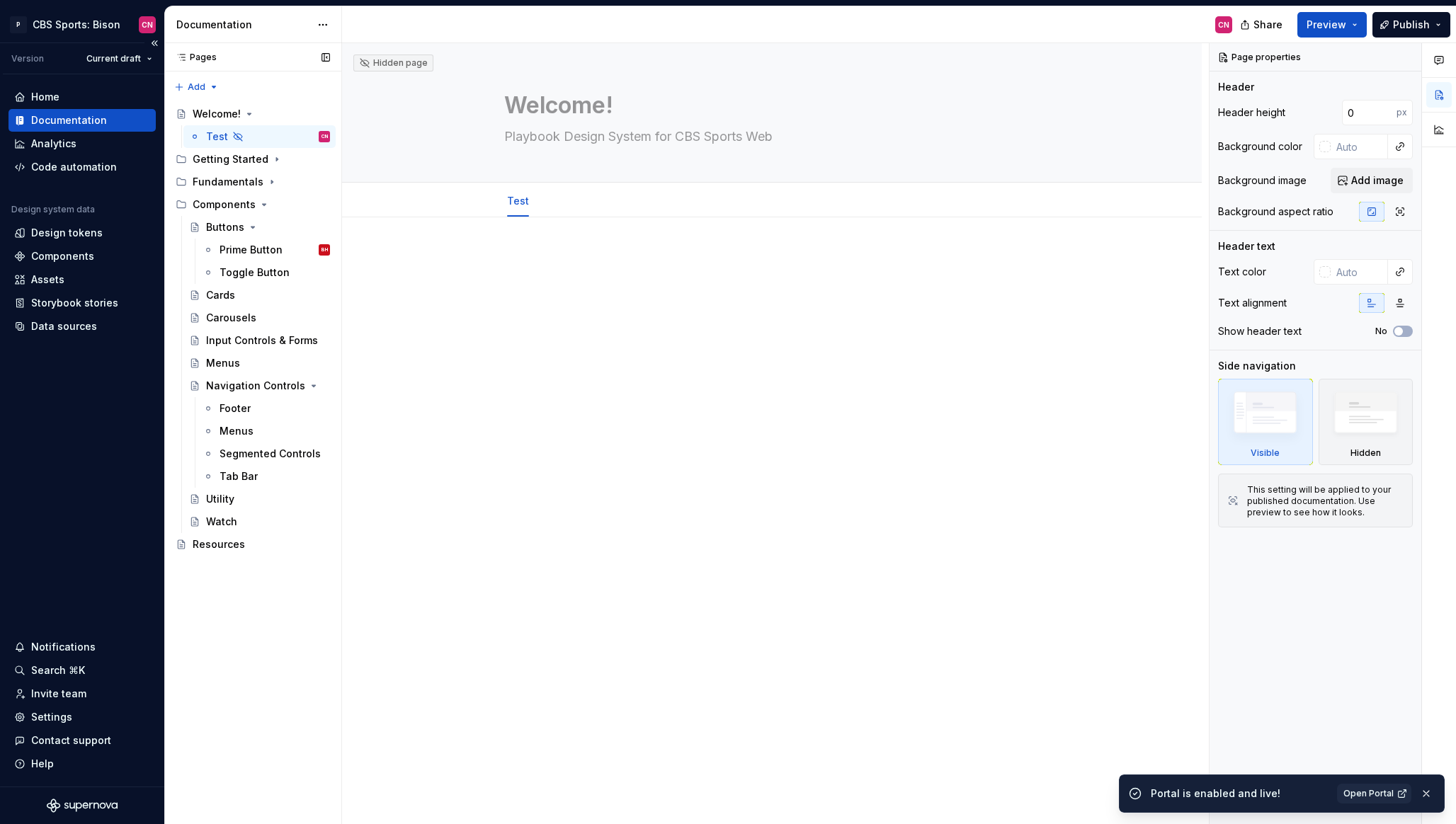
type textarea "*"
click at [206, 89] on div "Pages Pages Add Accessibility guide for tree Page tree. Navigate the tree with …" at bounding box center [253, 434] width 177 height 782
click at [222, 112] on div "New page" at bounding box center [243, 115] width 92 height 14
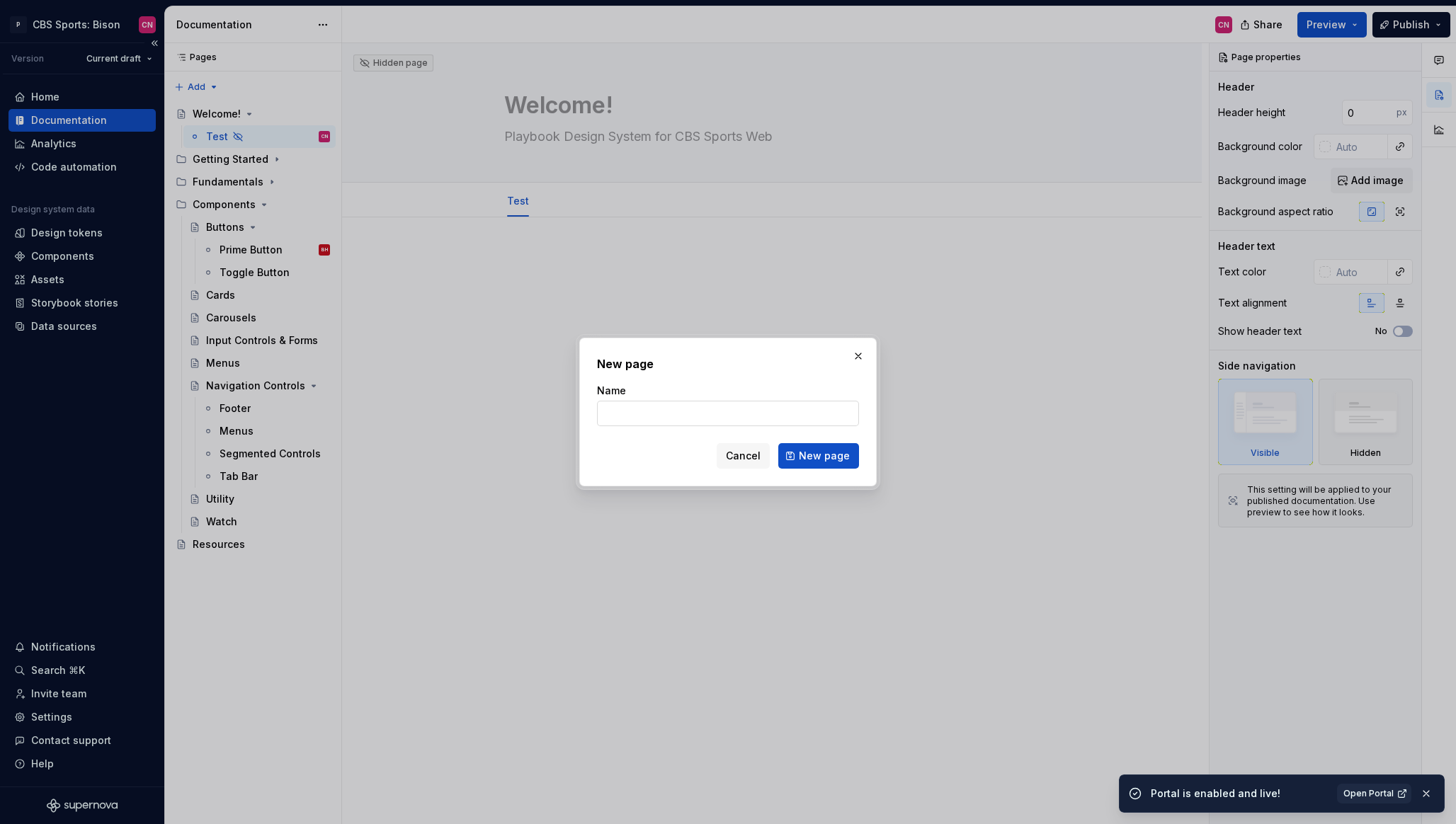
type input "P"
click at [743, 461] on span "Cancel" at bounding box center [743, 456] width 35 height 14
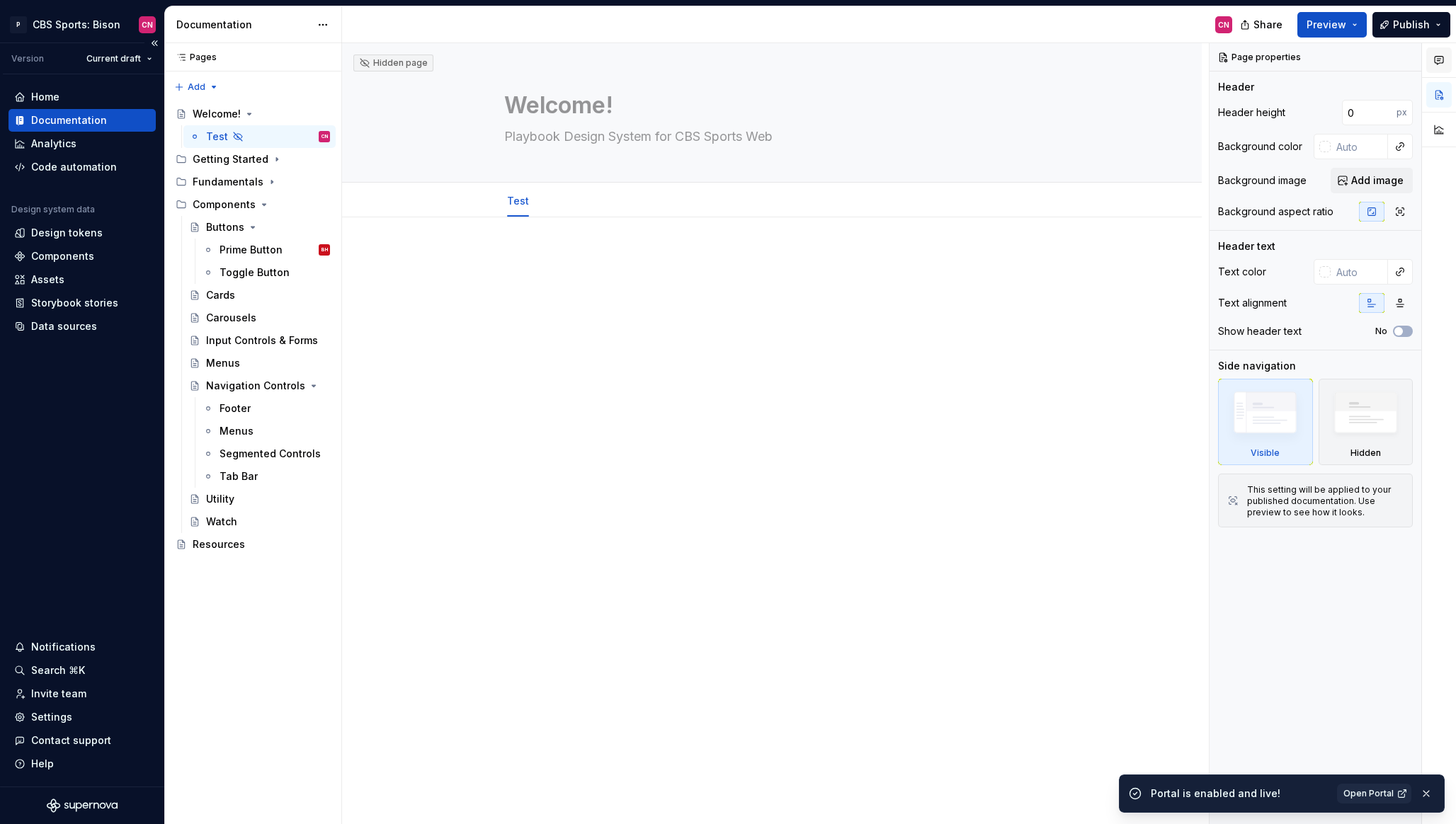
click at [1437, 66] on button "button" at bounding box center [1439, 60] width 25 height 25
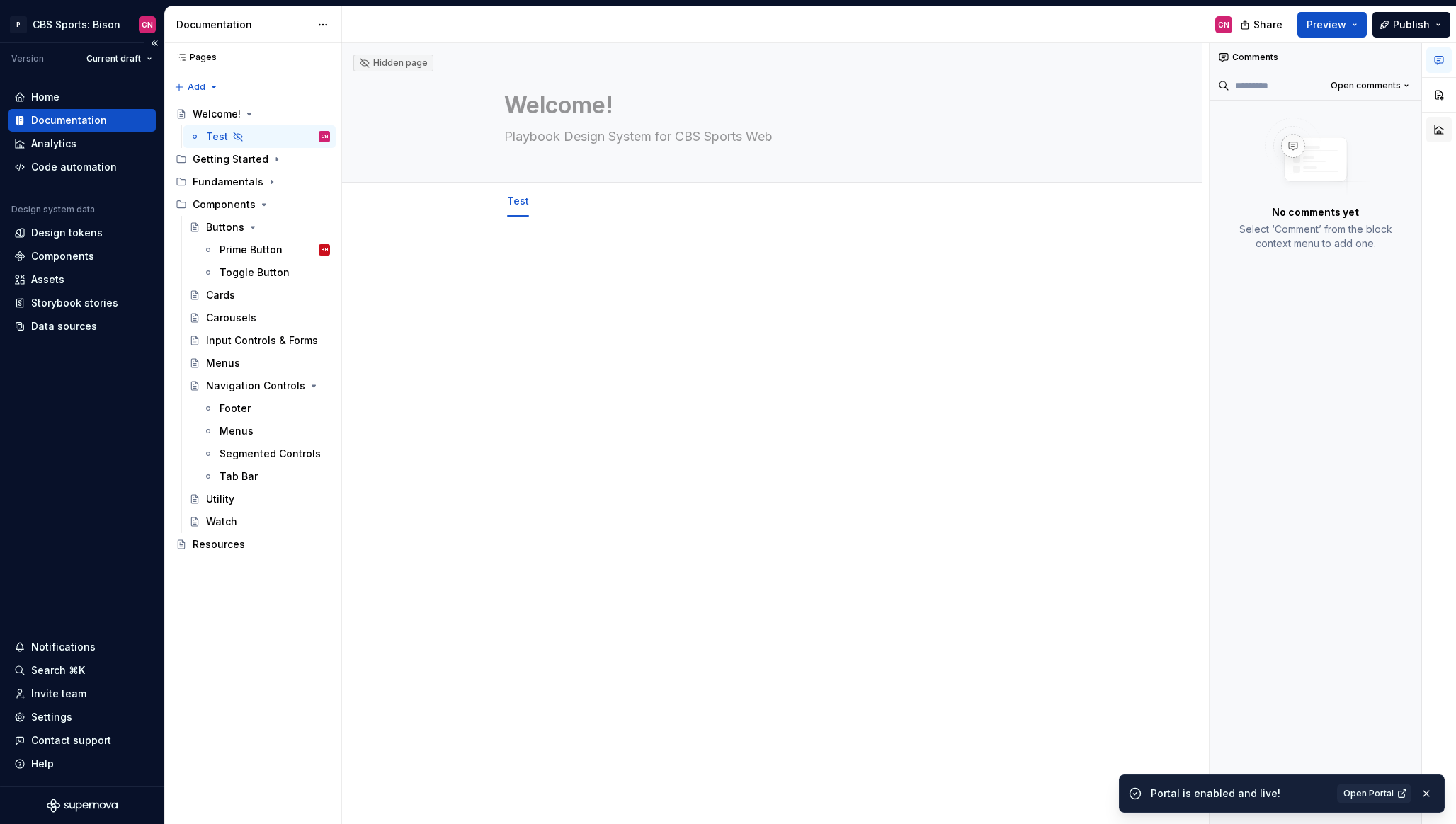
click at [1441, 130] on button "button" at bounding box center [1439, 129] width 25 height 25
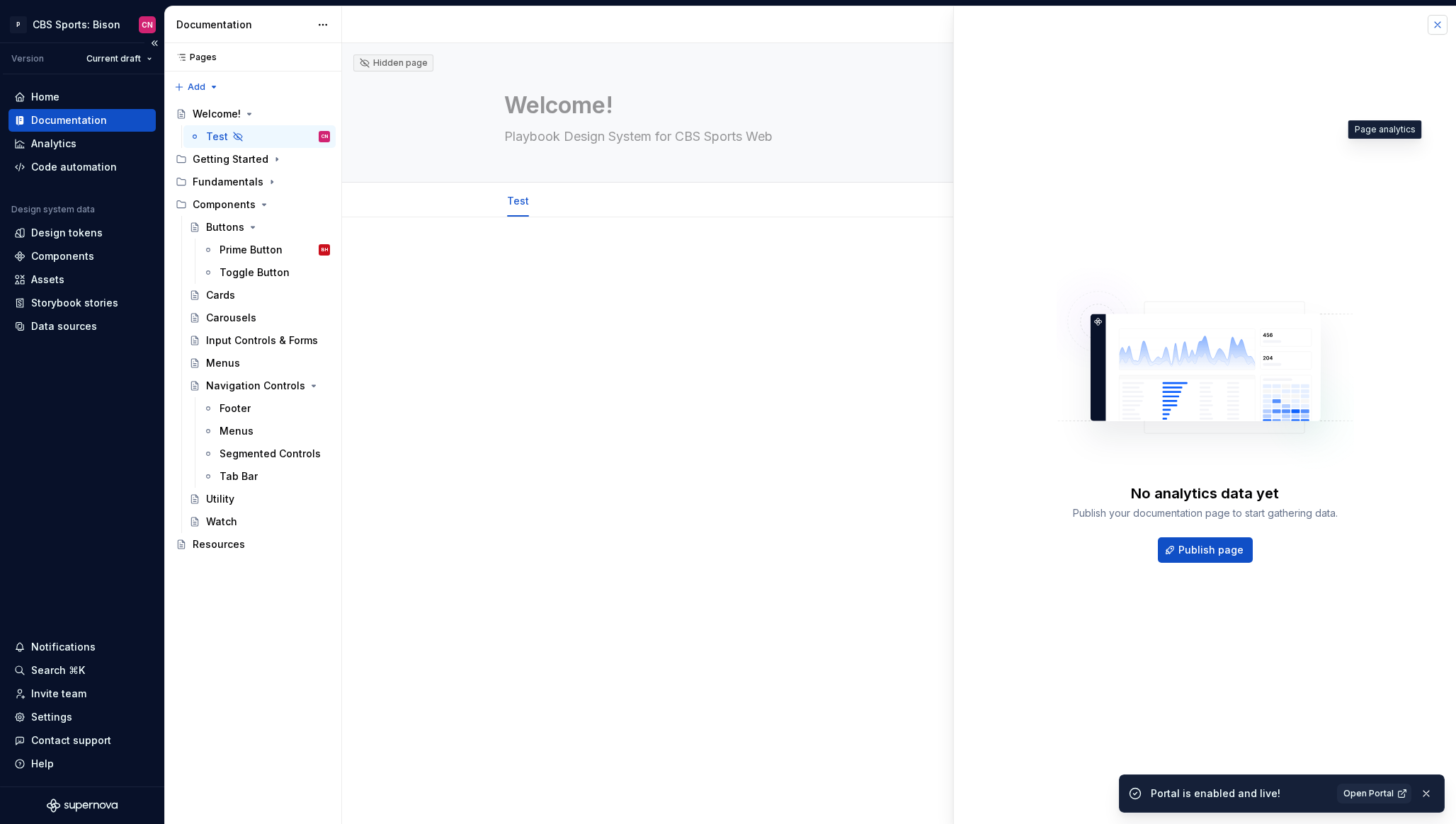
click at [1442, 25] on button "button" at bounding box center [1438, 25] width 20 height 20
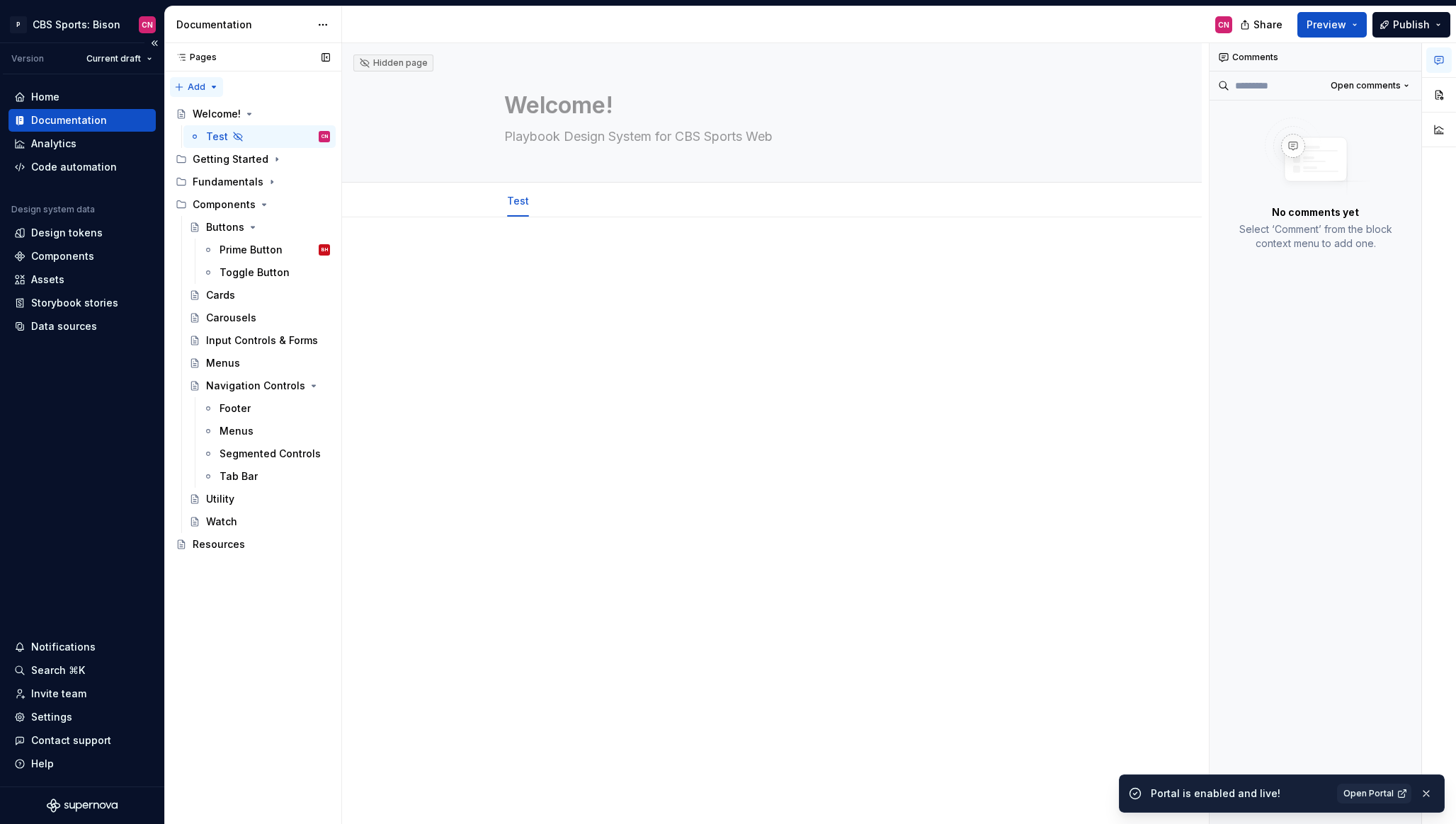
click at [197, 86] on div "Pages Pages Add Accessibility guide for tree Page tree. Navigate the tree with …" at bounding box center [253, 434] width 177 height 782
click at [227, 117] on div "New page" at bounding box center [243, 115] width 92 height 14
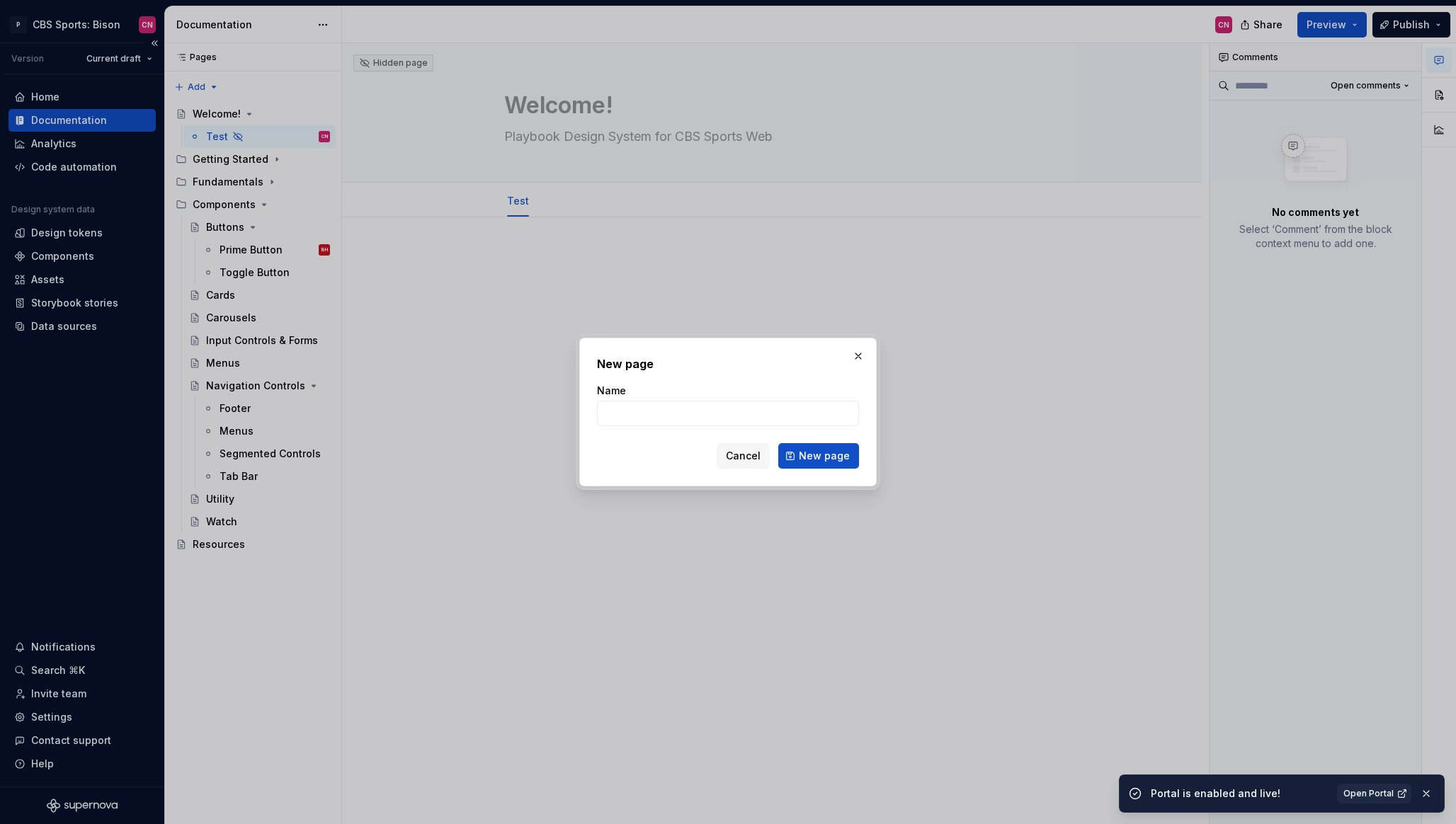
type textarea "*"
type input "Test Chatbot"
click button "New page" at bounding box center [818, 456] width 81 height 25
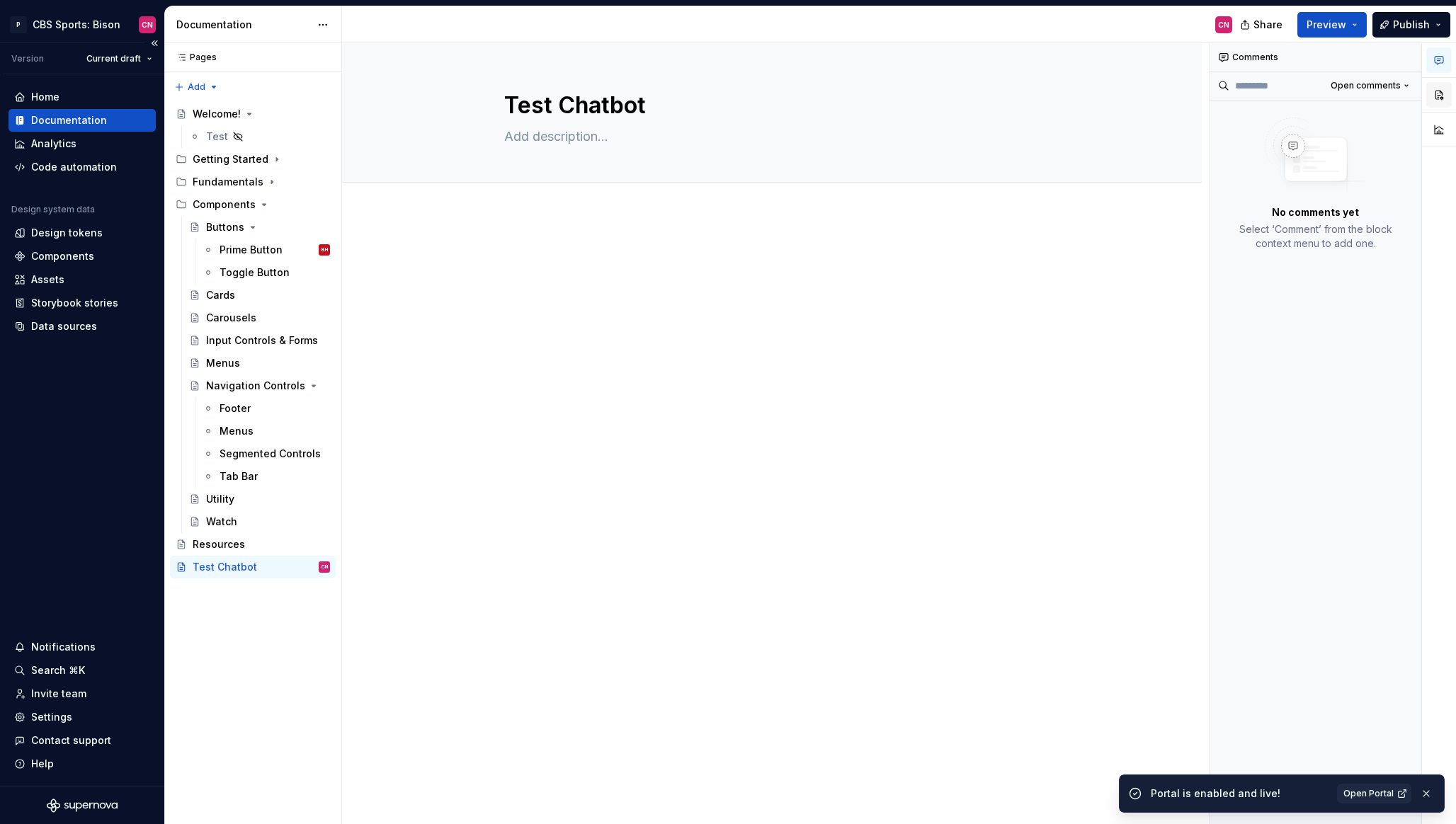
click at [1438, 94] on button "button" at bounding box center [1439, 95] width 25 height 25
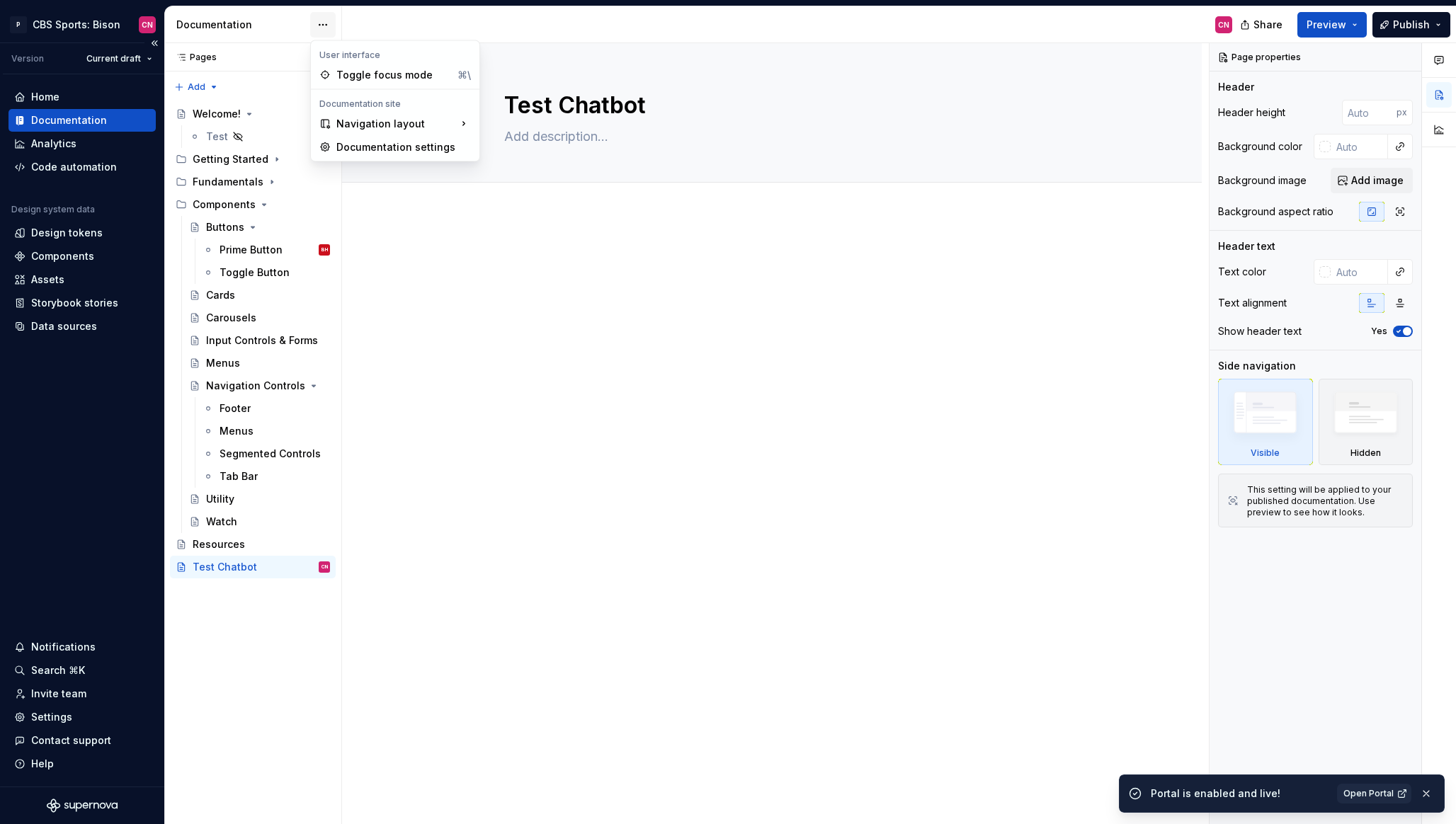
click at [320, 23] on html "P CBS Sports: Bison CN Version Current draft Home Documentation Analytics Code …" at bounding box center [728, 412] width 1456 height 824
click at [374, 148] on div "Documentation settings" at bounding box center [404, 147] width 135 height 14
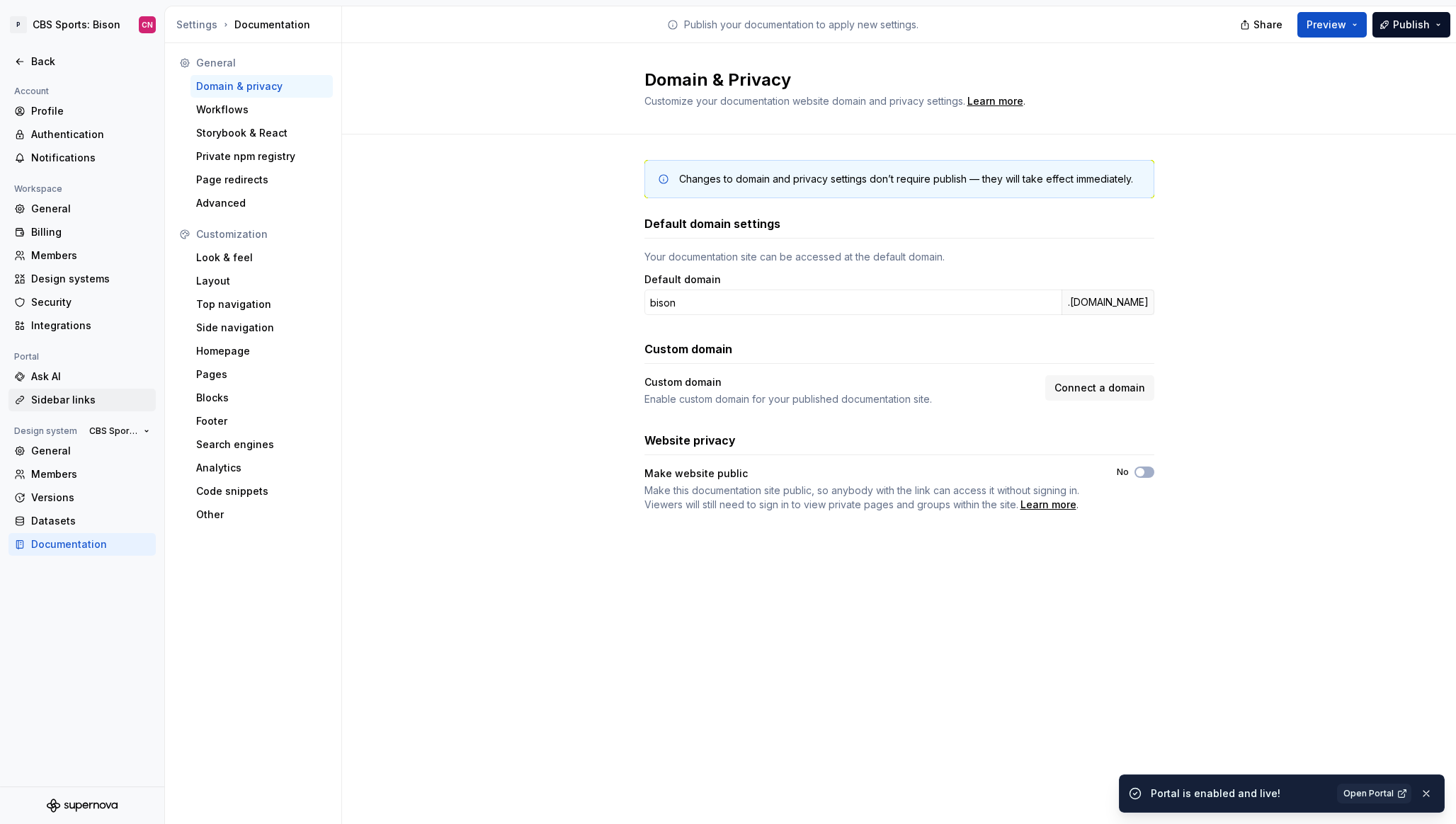
click at [80, 397] on div "Sidebar links" at bounding box center [90, 400] width 119 height 14
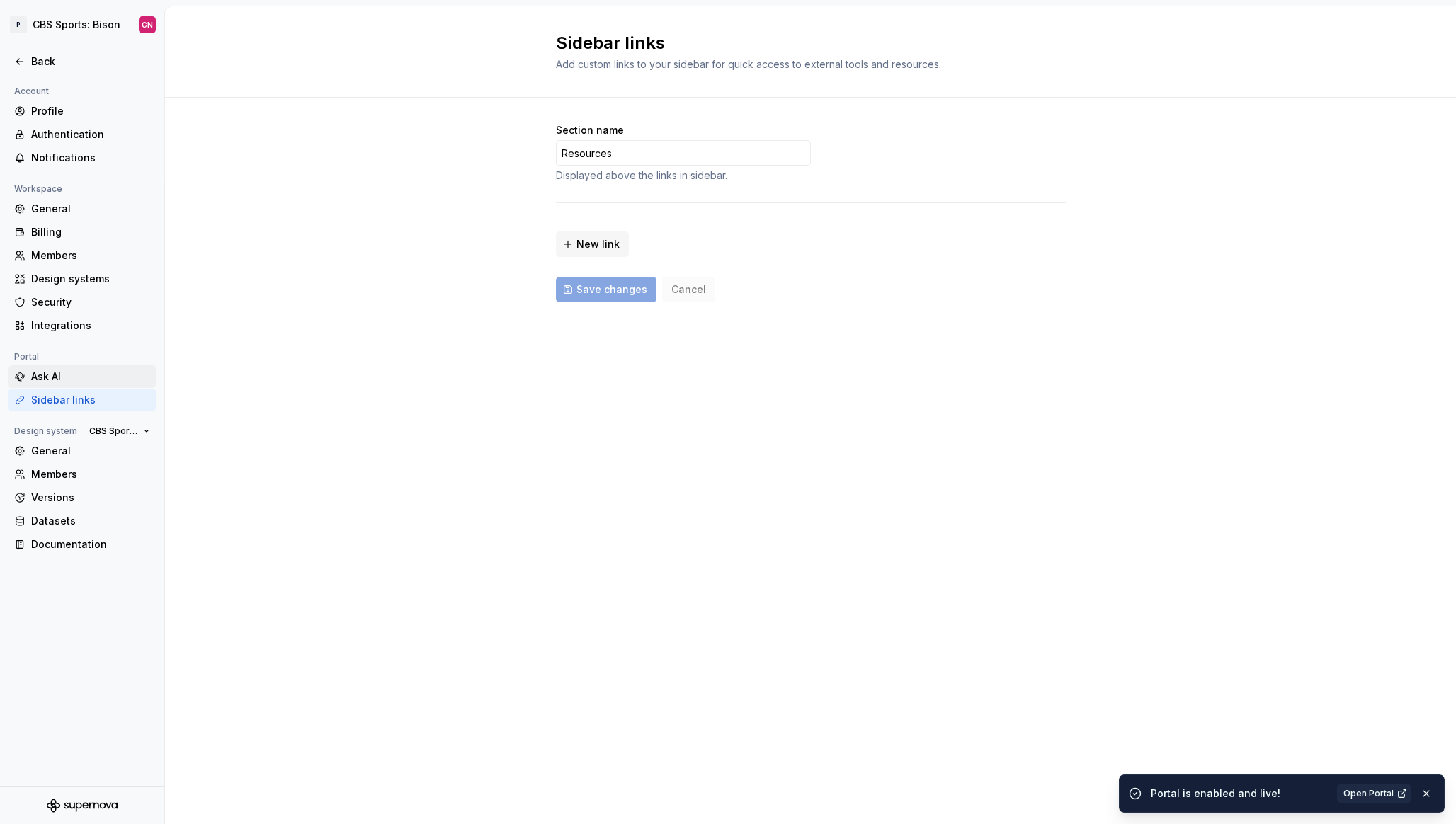
click at [72, 376] on div "Ask AI" at bounding box center [90, 377] width 119 height 14
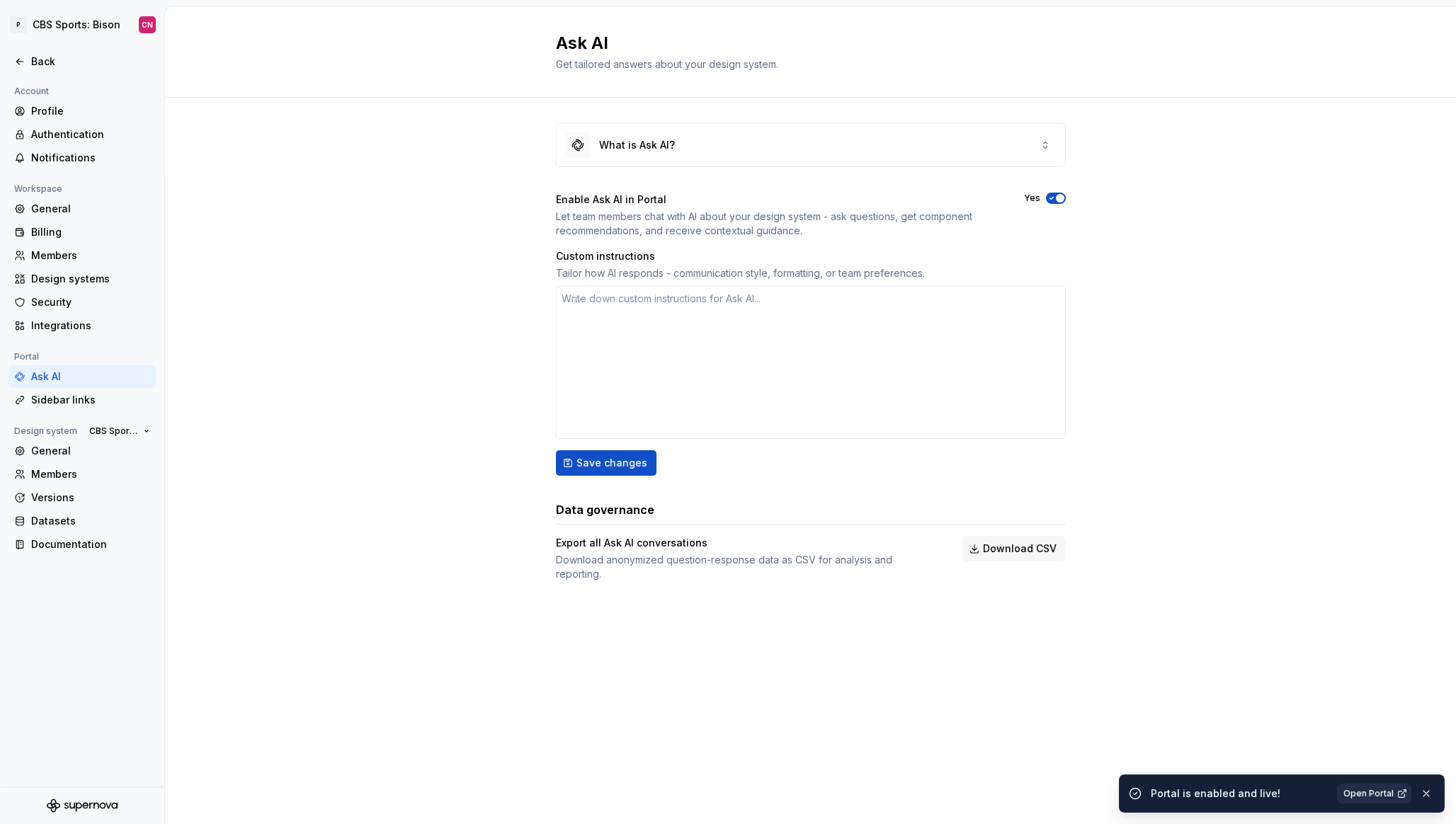
click at [1366, 790] on span "Open Portal" at bounding box center [1368, 793] width 50 height 12
type textarea "*"
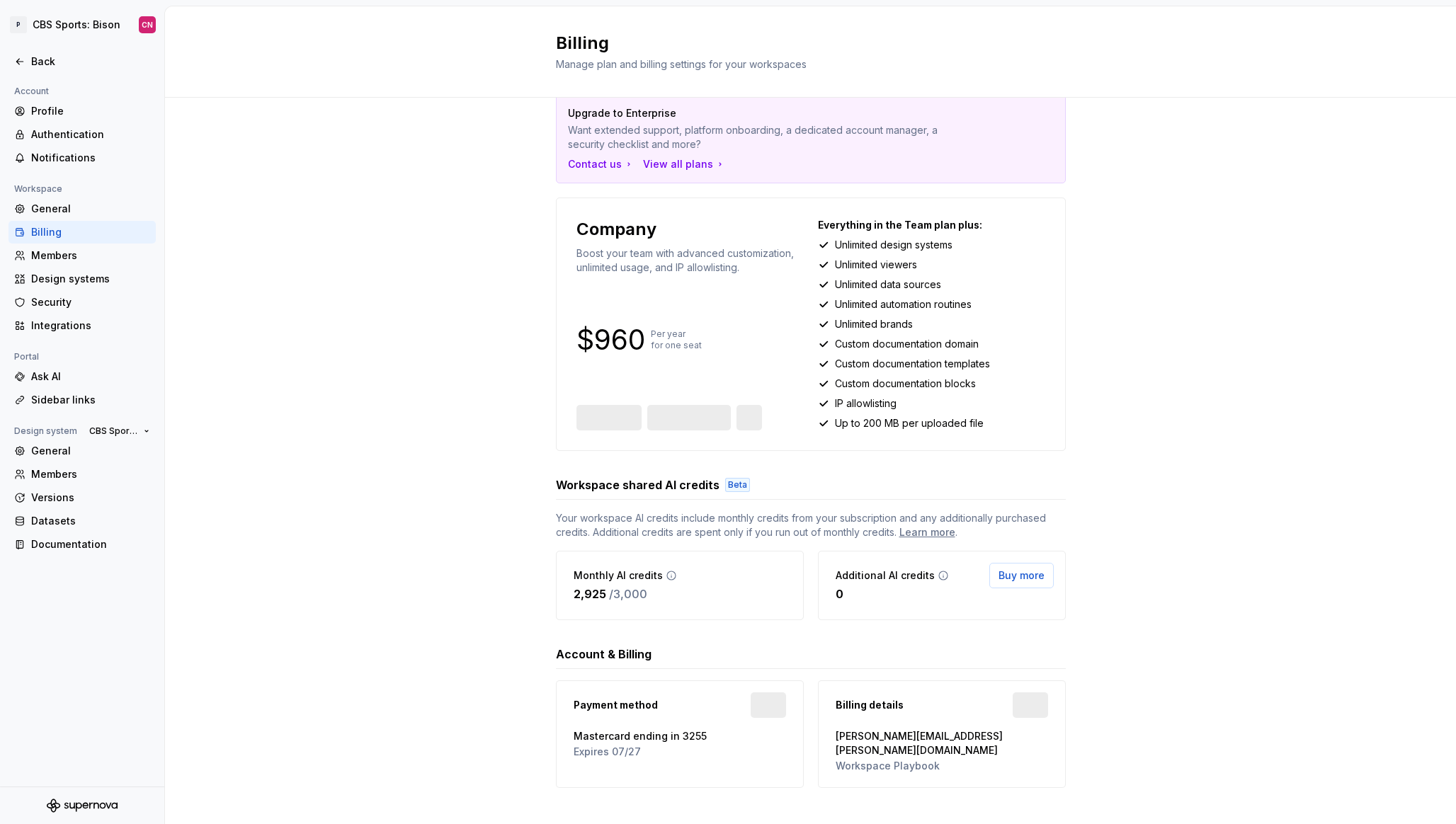
scroll to position [32, 0]
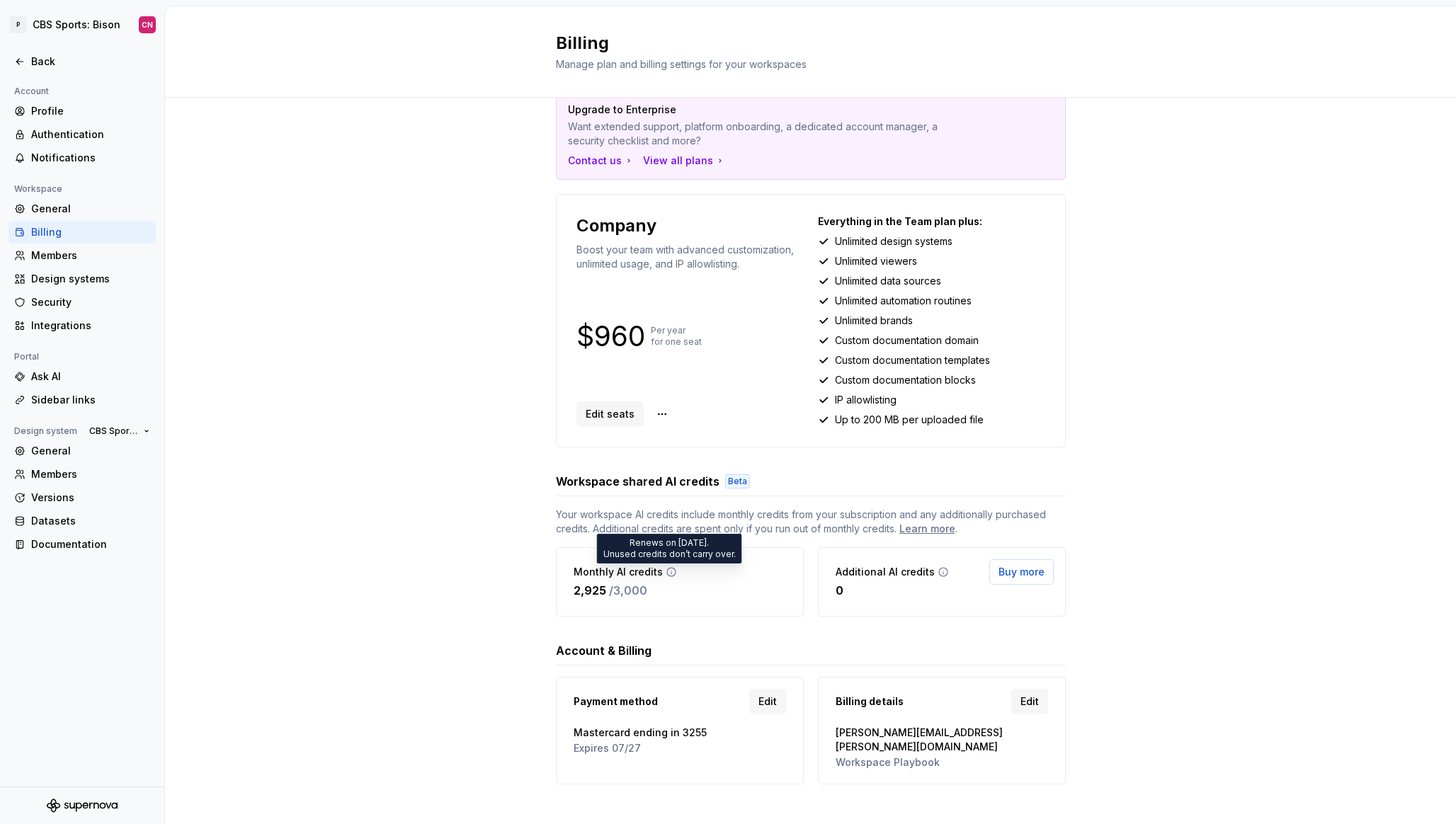
click at [669, 572] on icon at bounding box center [671, 572] width 12 height 12
